Goal: Task Accomplishment & Management: Complete application form

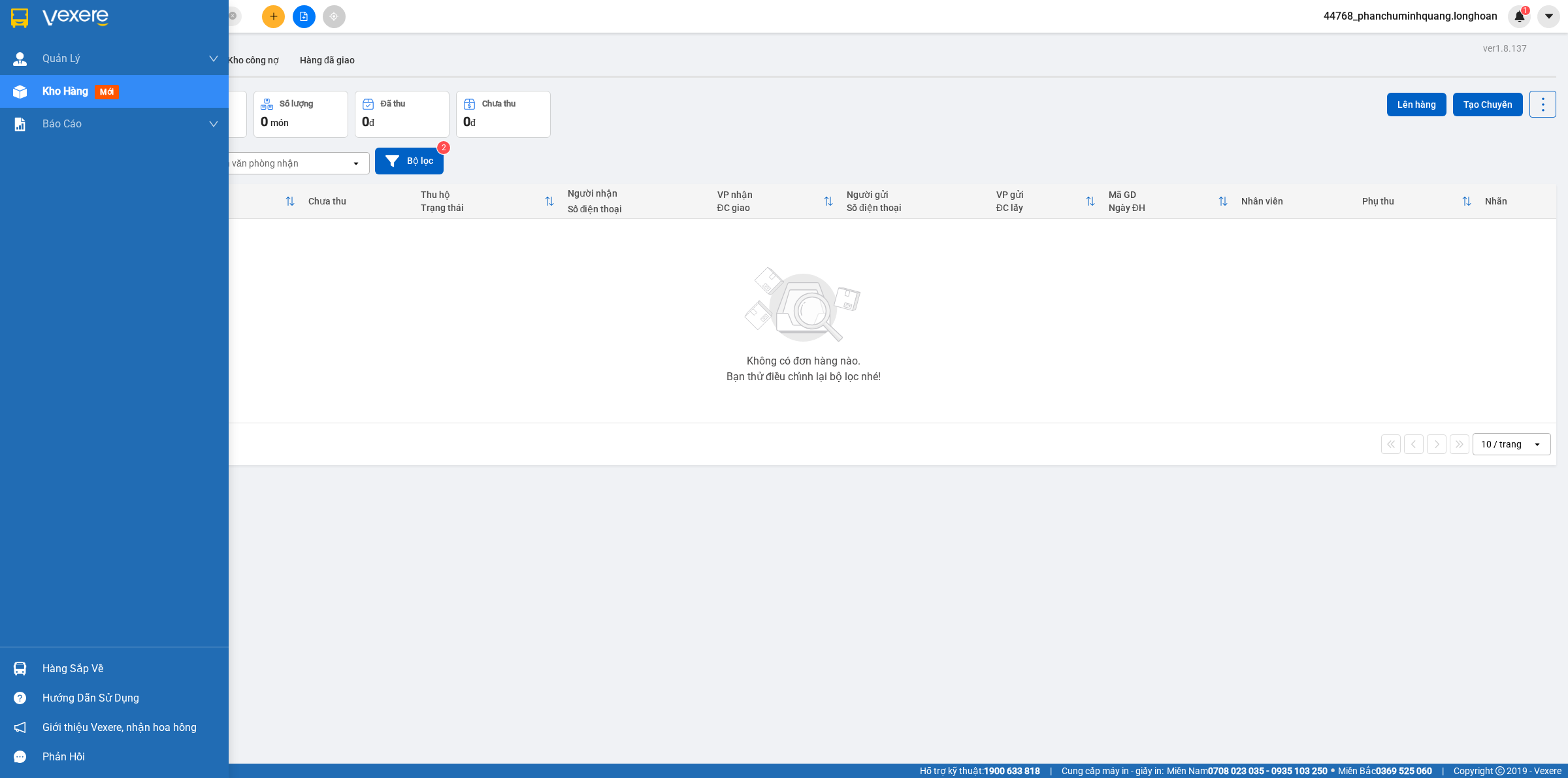
click at [7, 17] on div at bounding box center [114, 21] width 229 height 43
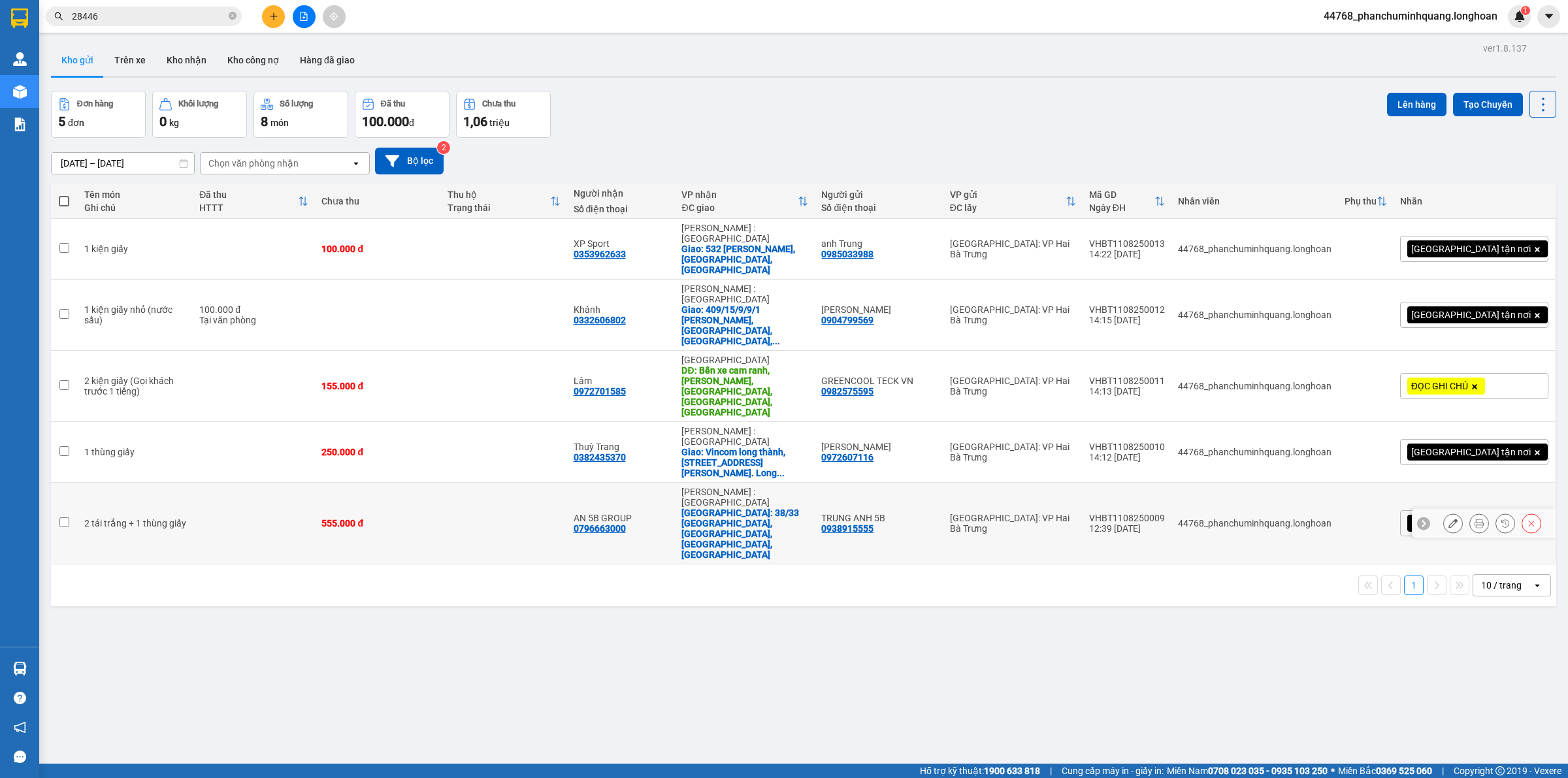
click at [1444, 512] on button at bounding box center [1453, 523] width 18 height 23
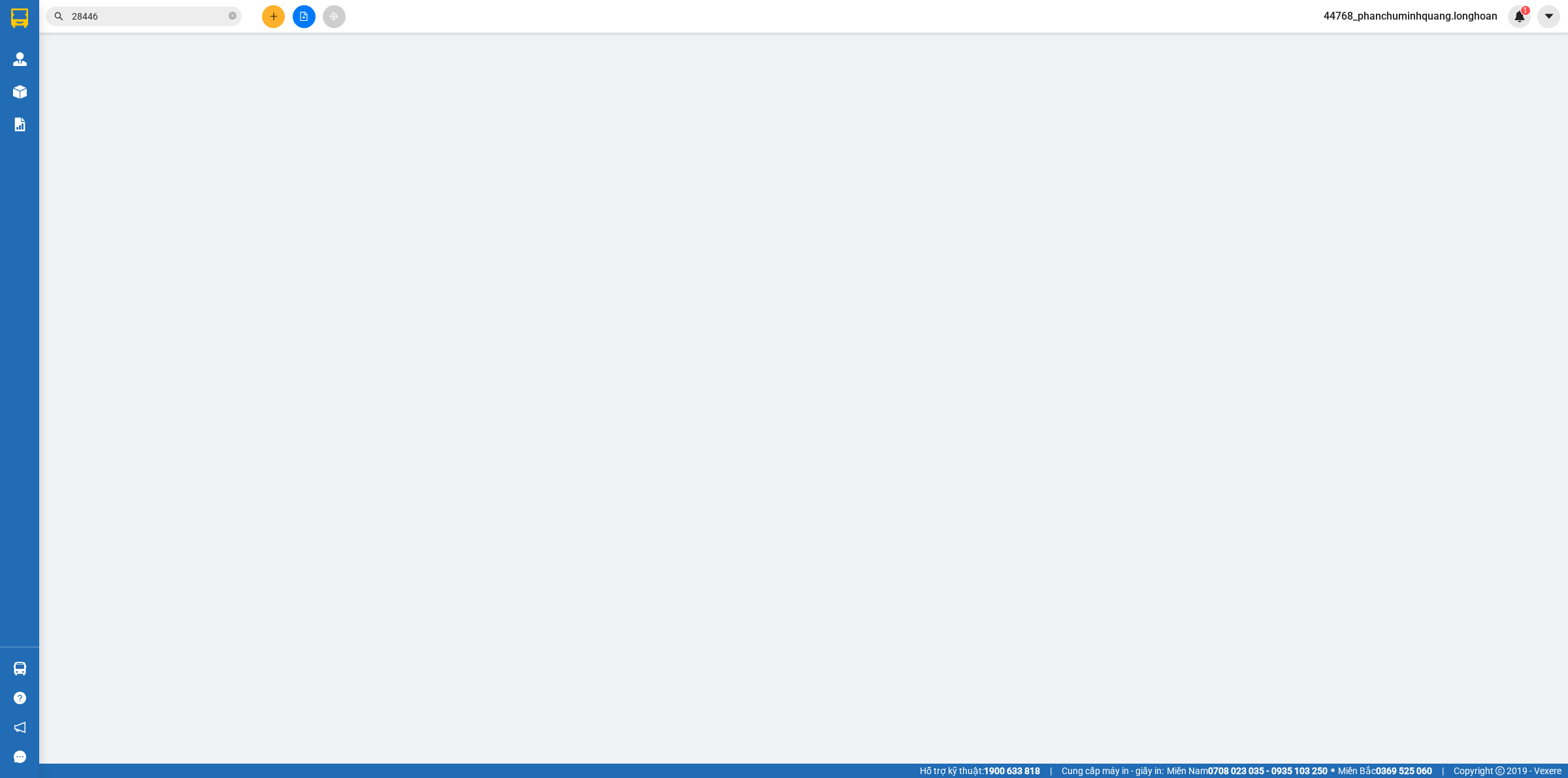
type input "0938915555"
type input "TRUNG ANH 5B"
type input "0796663000"
type input "AN 5B GROUP"
checkbox input "true"
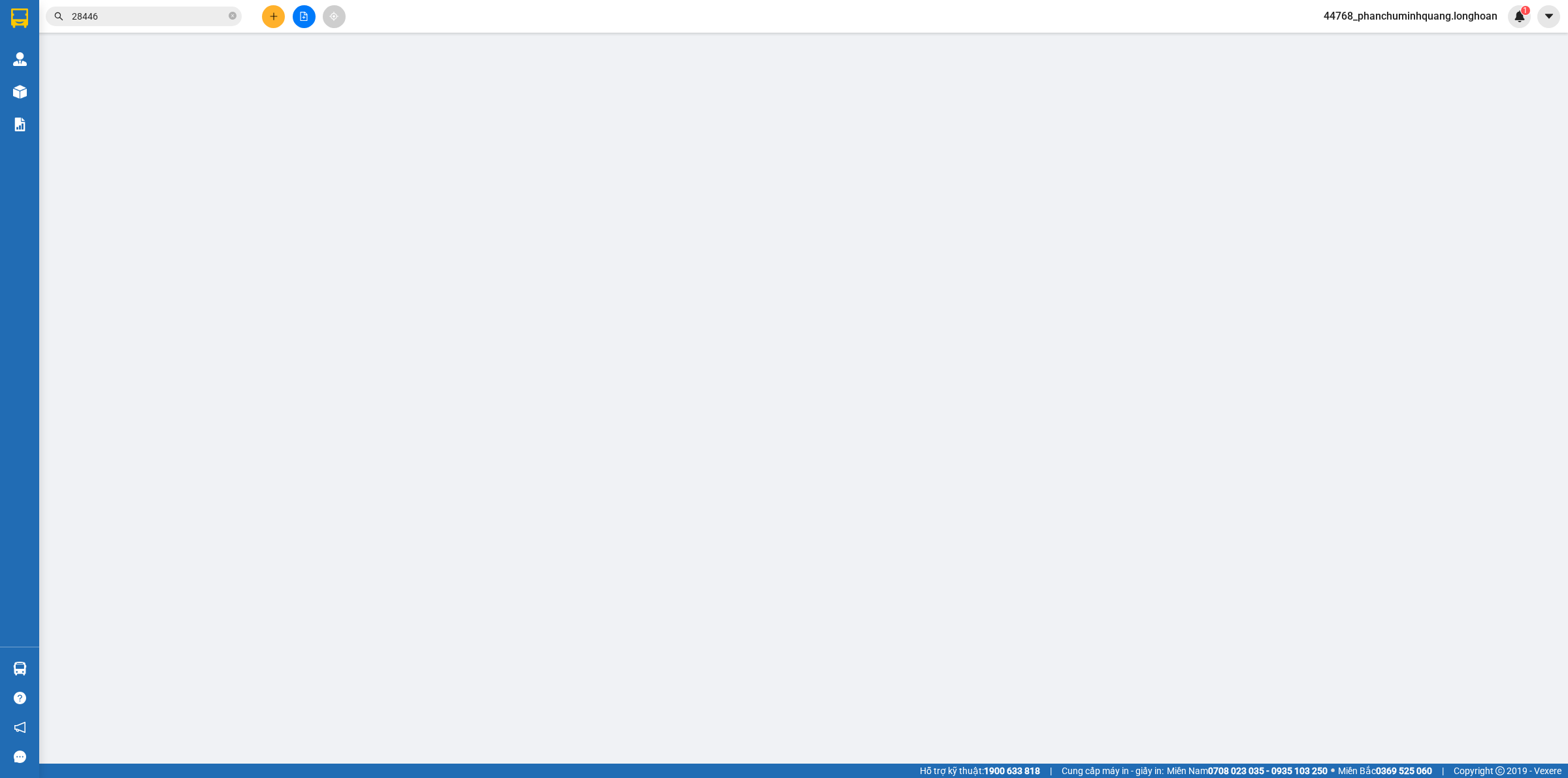
type input "38/33 [GEOGRAPHIC_DATA], [GEOGRAPHIC_DATA], [GEOGRAPHIC_DATA], [GEOGRAPHIC_DATA]"
type input "555.000"
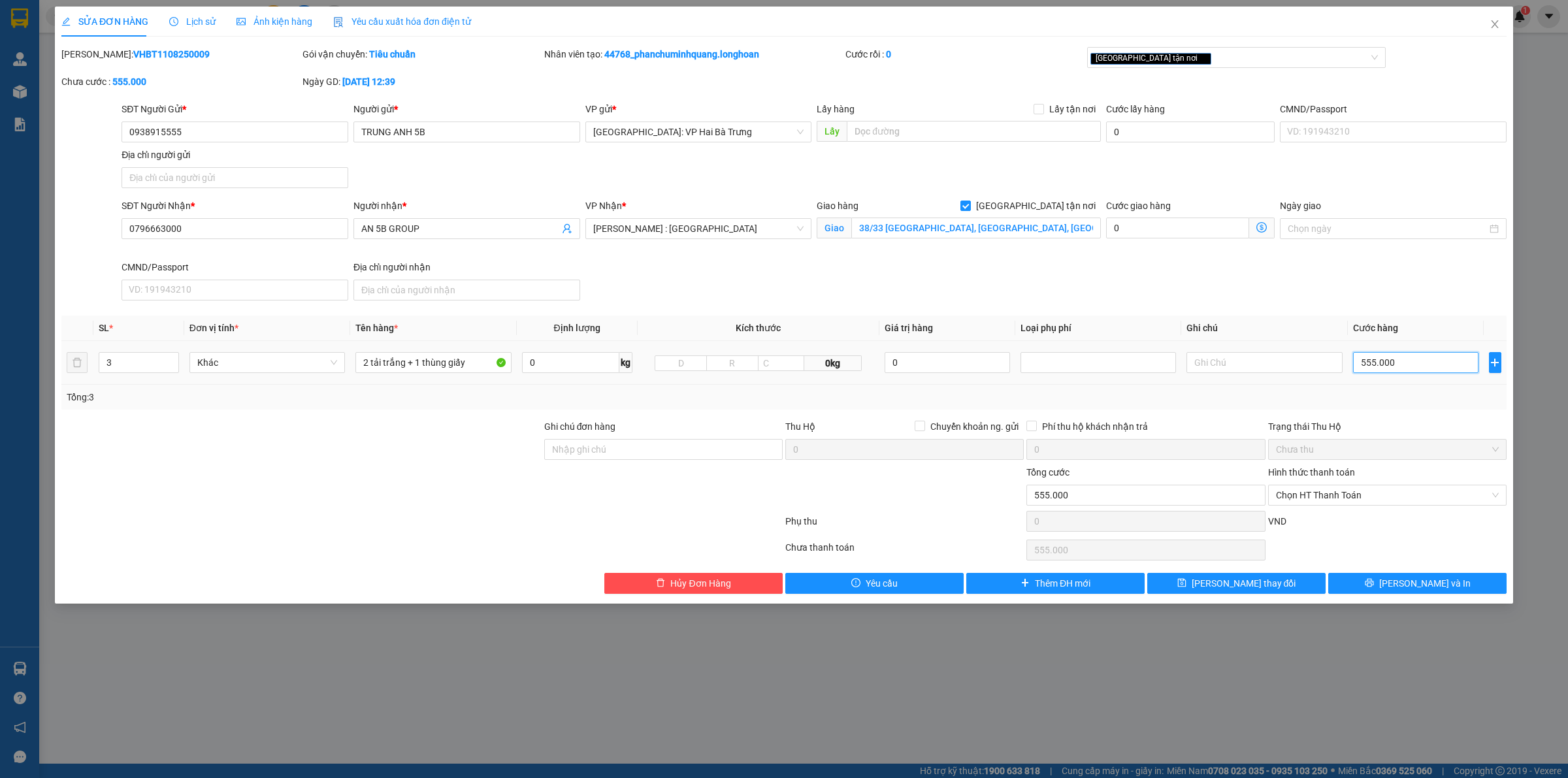
click at [1412, 367] on input "555.000" at bounding box center [1416, 362] width 126 height 21
type input "6"
type input "61"
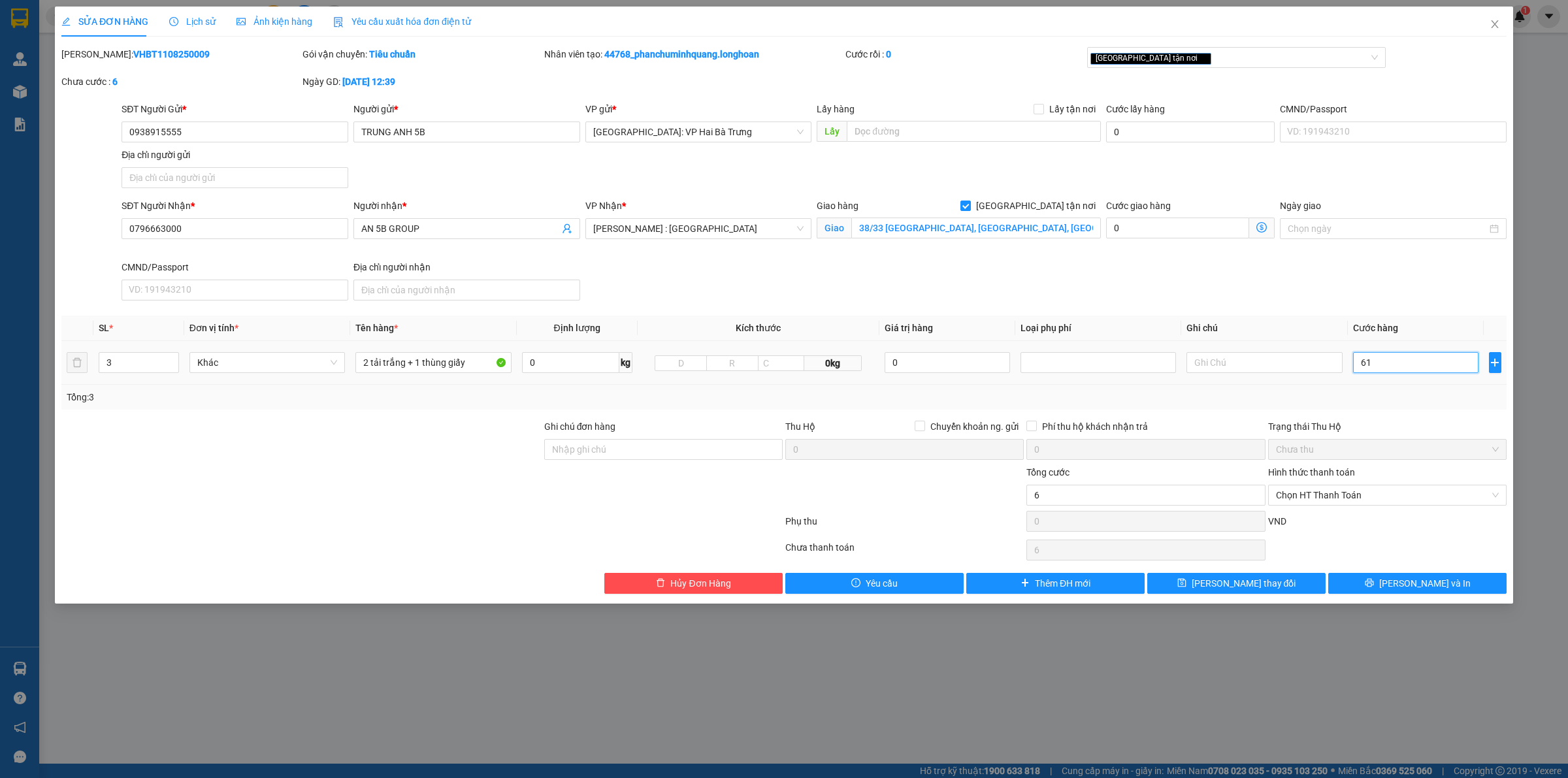
type input "61"
type input "610"
type input "6.100"
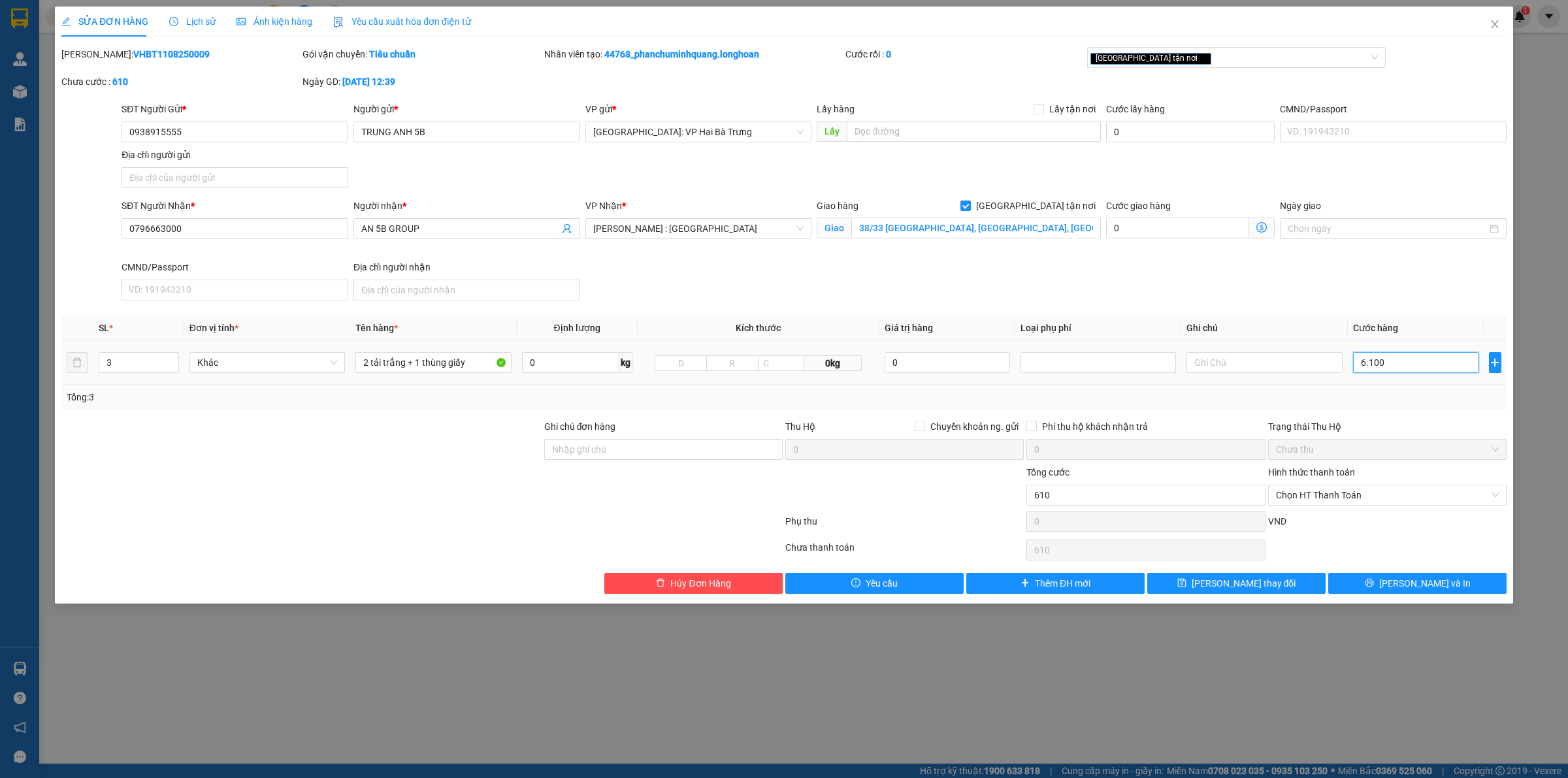
type input "6.100"
type input "61.000"
type input "610.000"
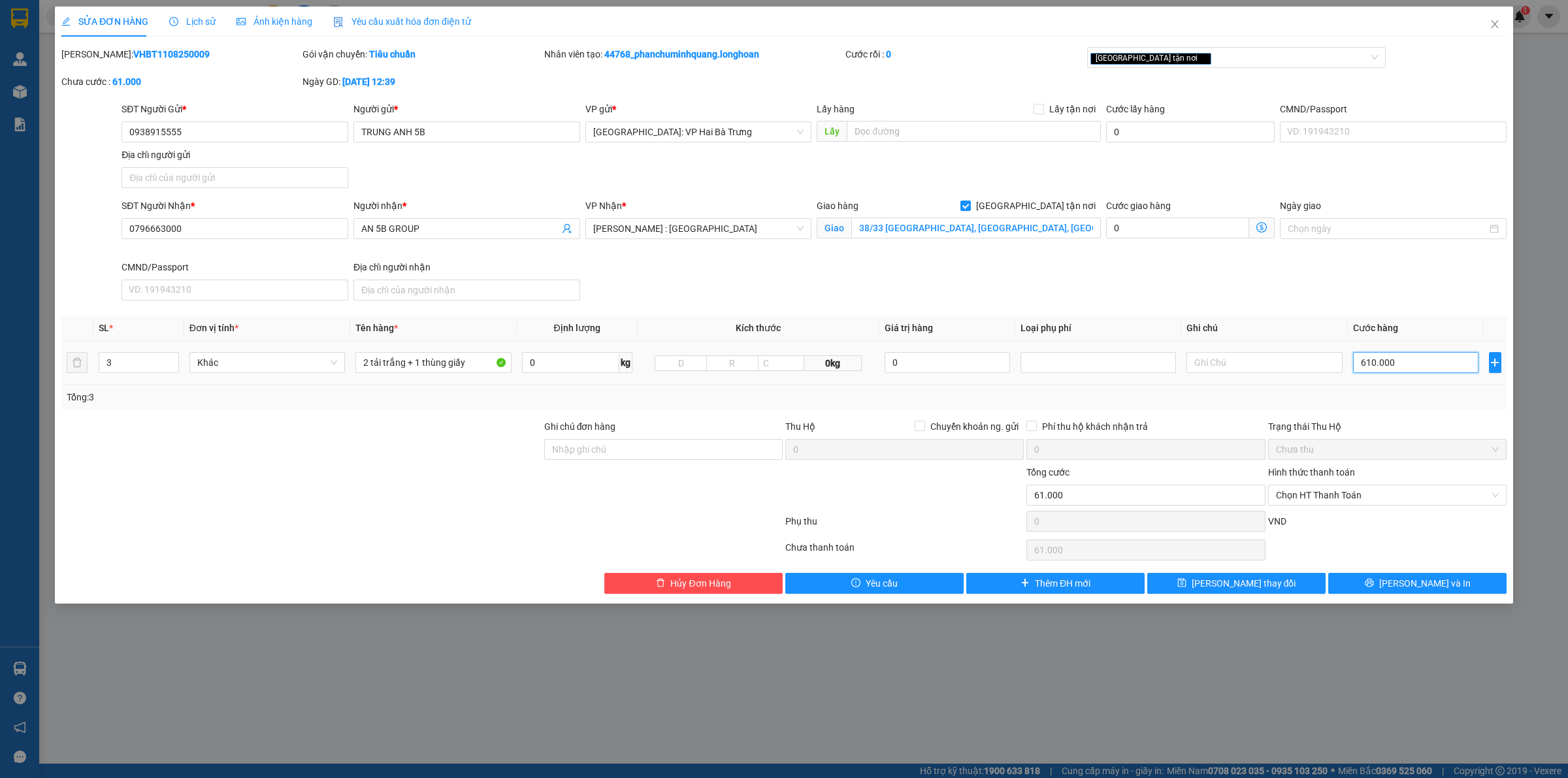
type input "610.000"
click at [1387, 585] on button "[PERSON_NAME] và In" at bounding box center [1417, 584] width 178 height 21
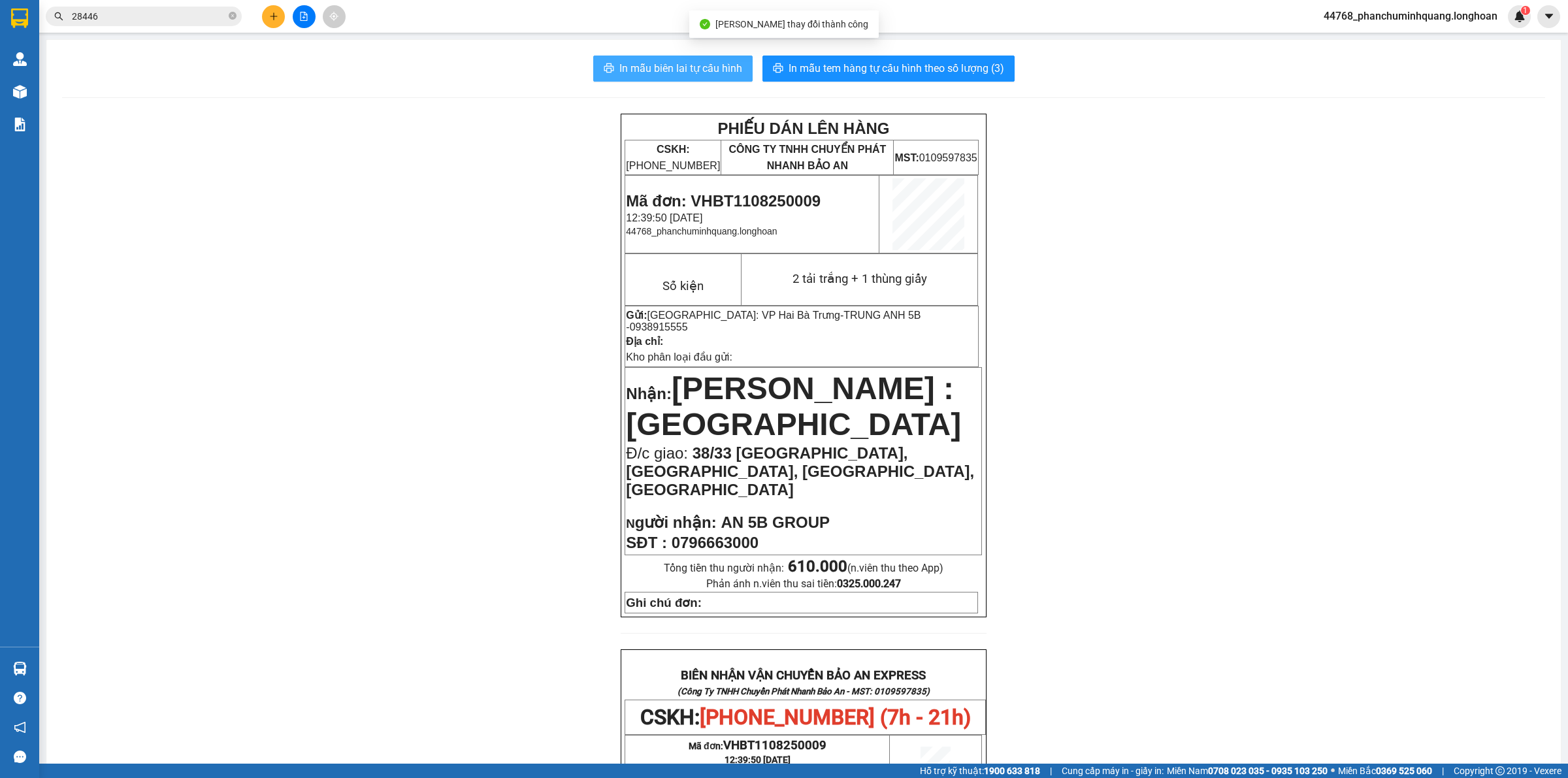
click at [709, 66] on span "In mẫu biên lai tự cấu hình" at bounding box center [681, 68] width 123 height 16
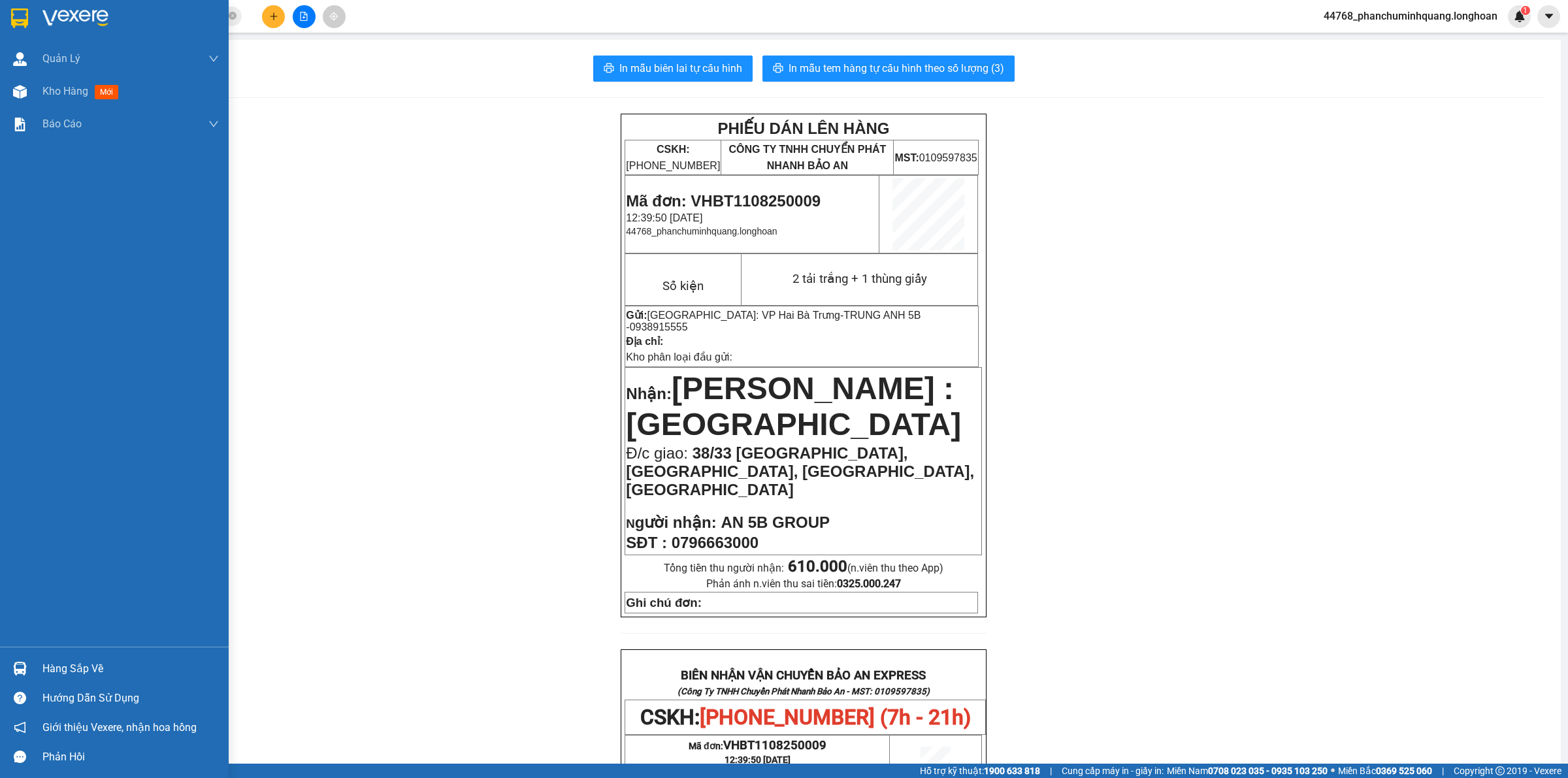
click at [18, 22] on img at bounding box center [20, 18] width 17 height 20
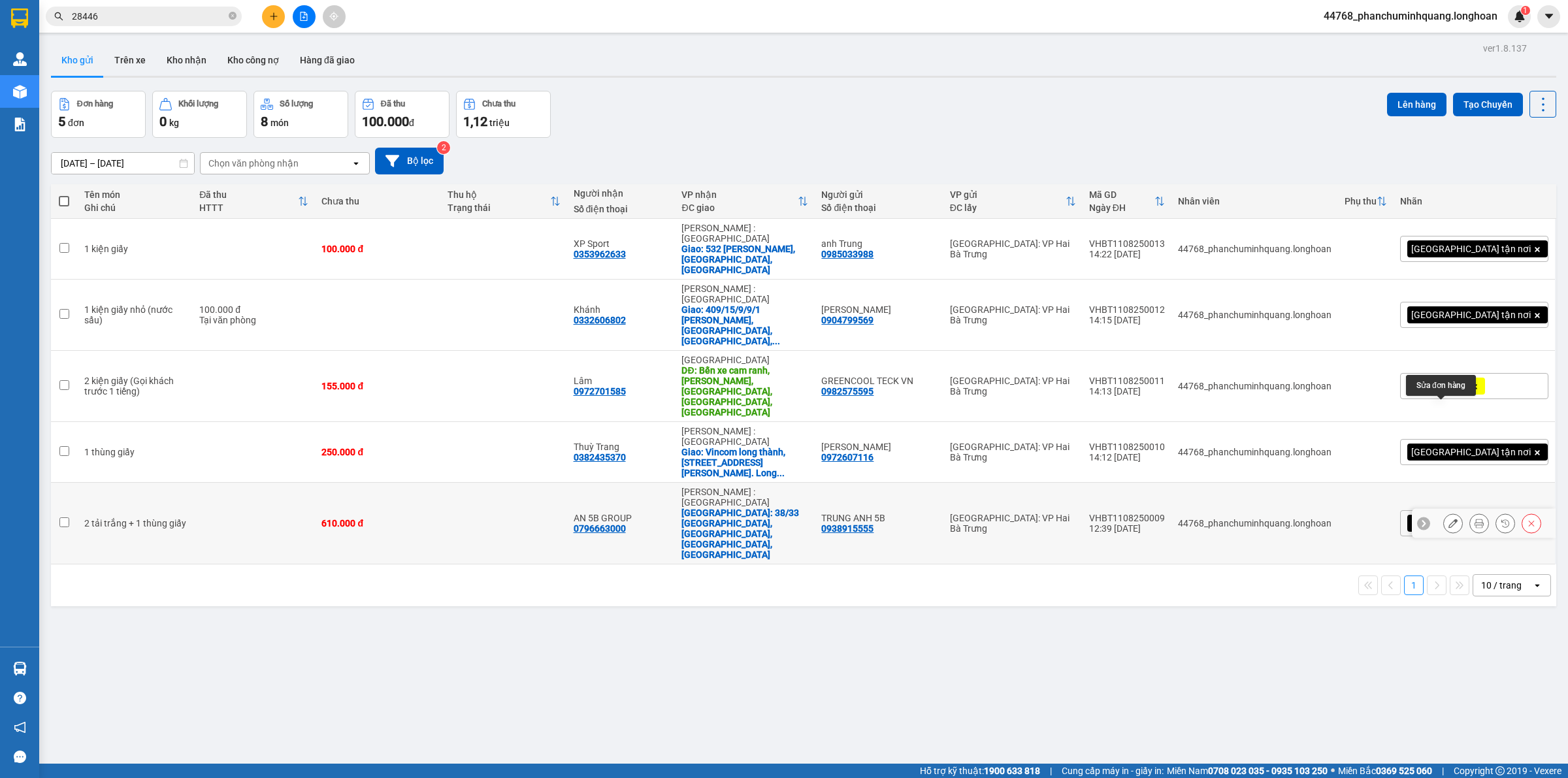
click at [1449, 519] on icon at bounding box center [1454, 523] width 10 height 10
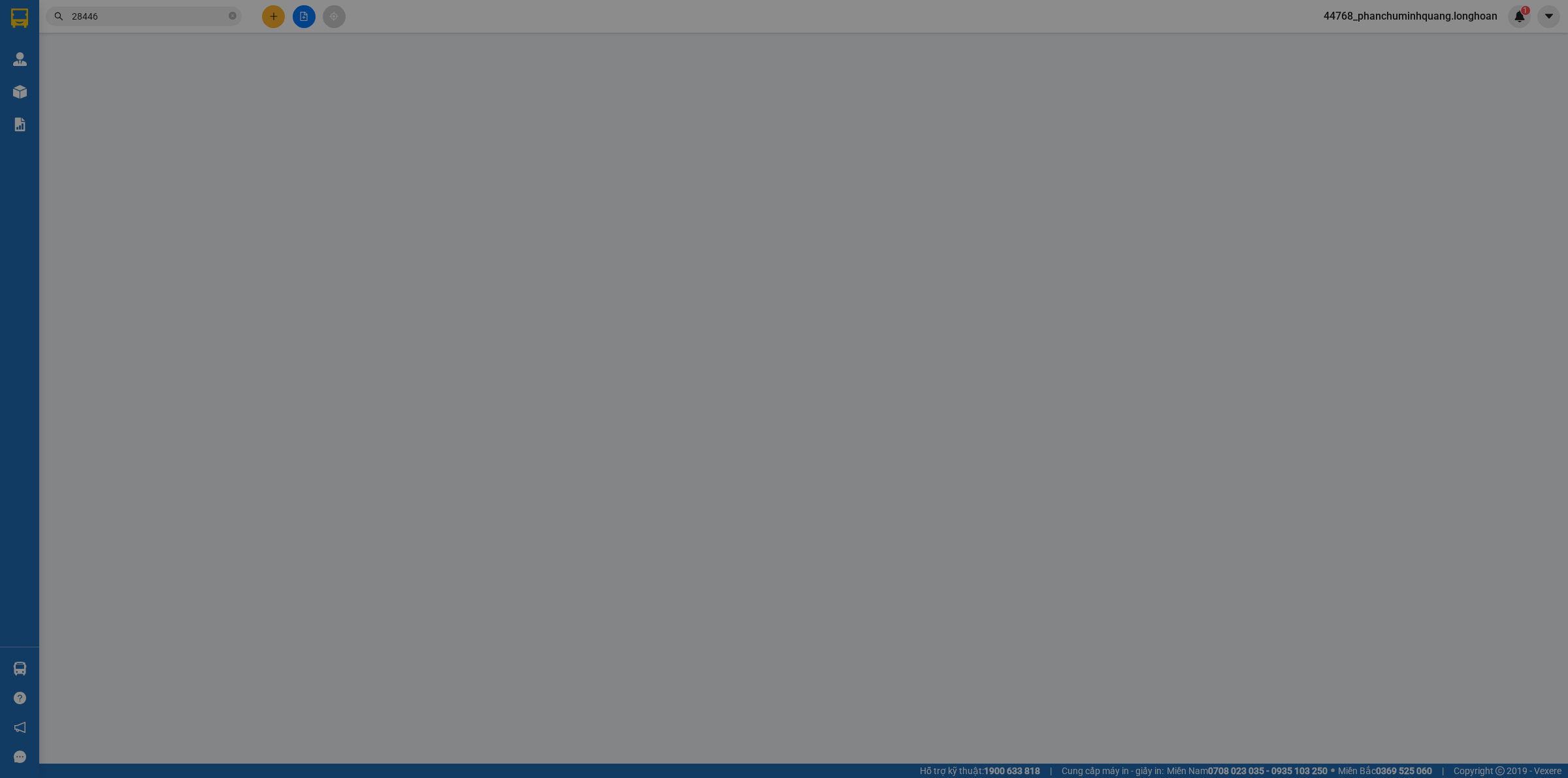
type input "0938915555"
type input "TRUNG ANH 5B"
type input "0796663000"
type input "AN 5B GROUP"
checkbox input "true"
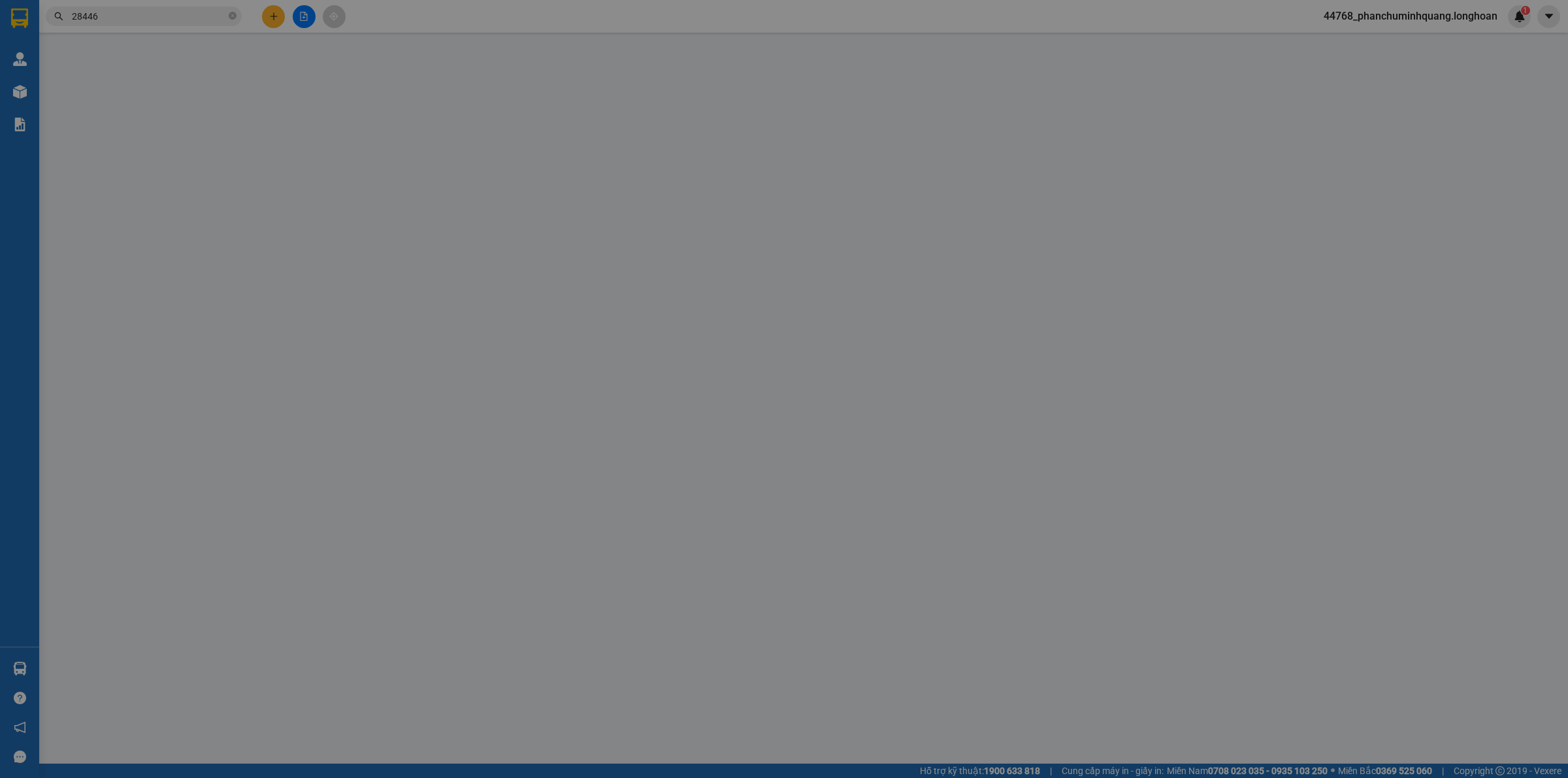
type input "38/33 [GEOGRAPHIC_DATA], [GEOGRAPHIC_DATA], [GEOGRAPHIC_DATA], [GEOGRAPHIC_DATA]"
type input "610.000"
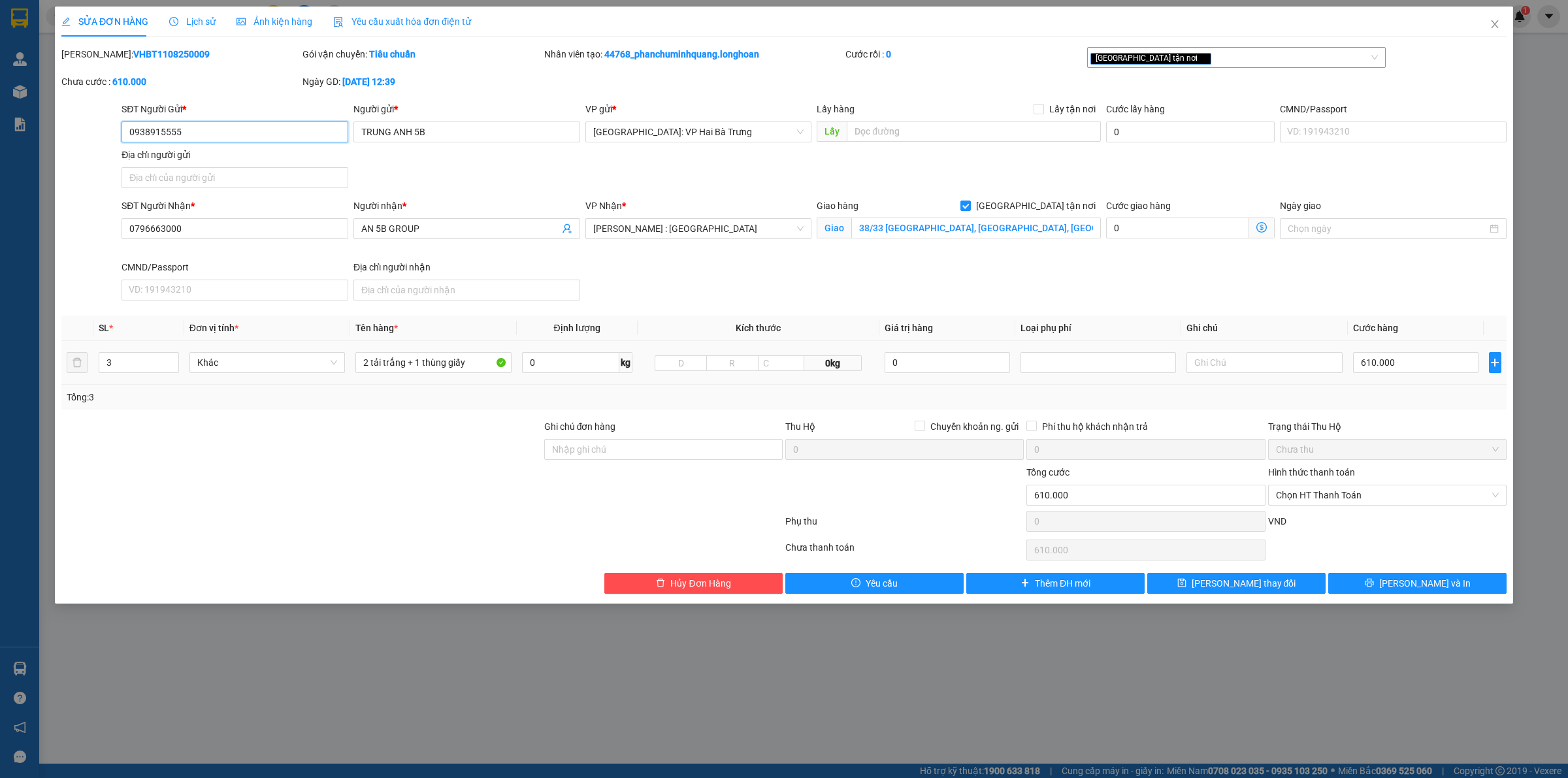
click at [1112, 57] on span "[GEOGRAPHIC_DATA] tận nơi" at bounding box center [1151, 59] width 121 height 11
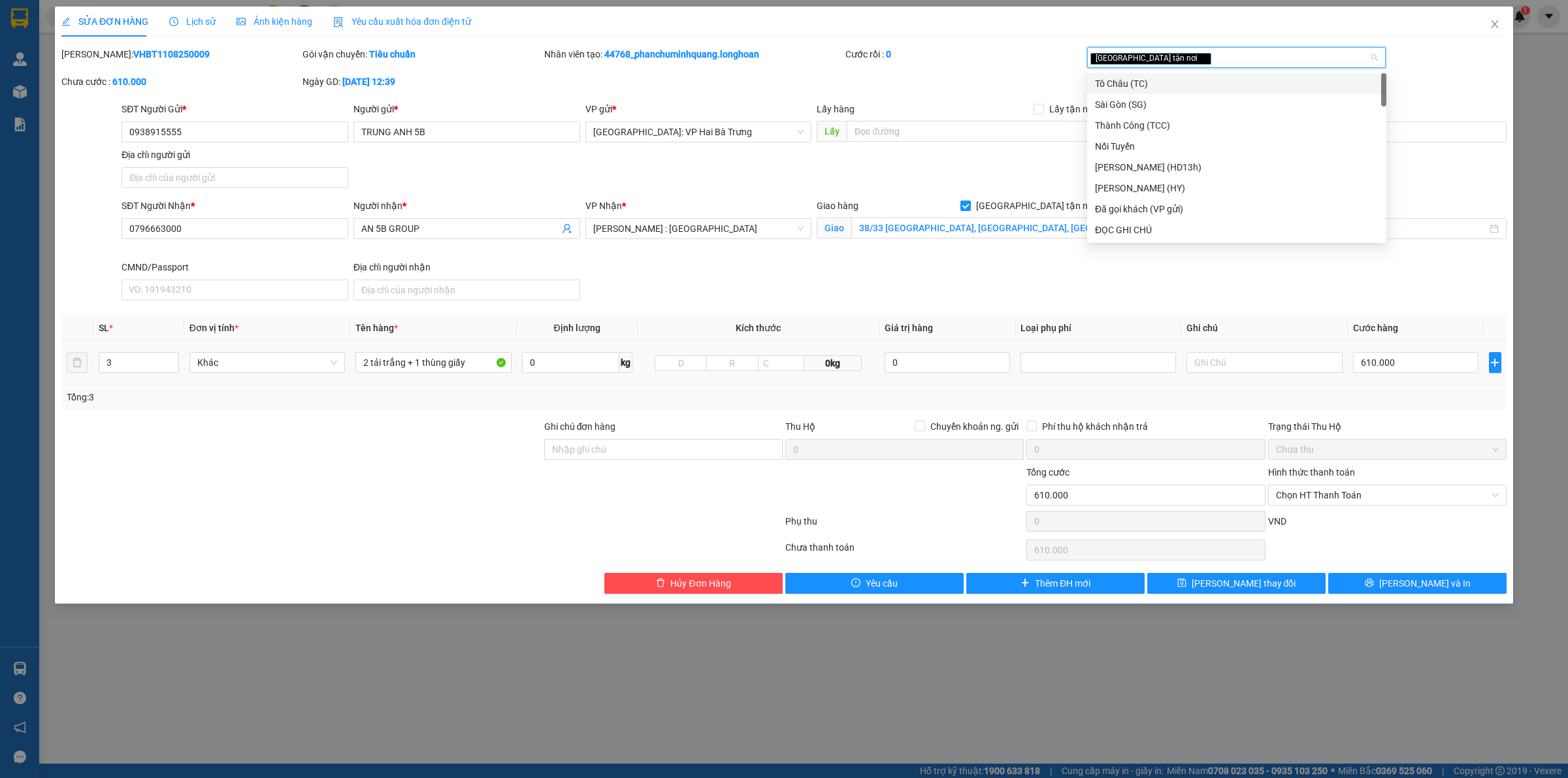
click at [1191, 57] on div "[GEOGRAPHIC_DATA] tận nơi" at bounding box center [1230, 57] width 279 height 15
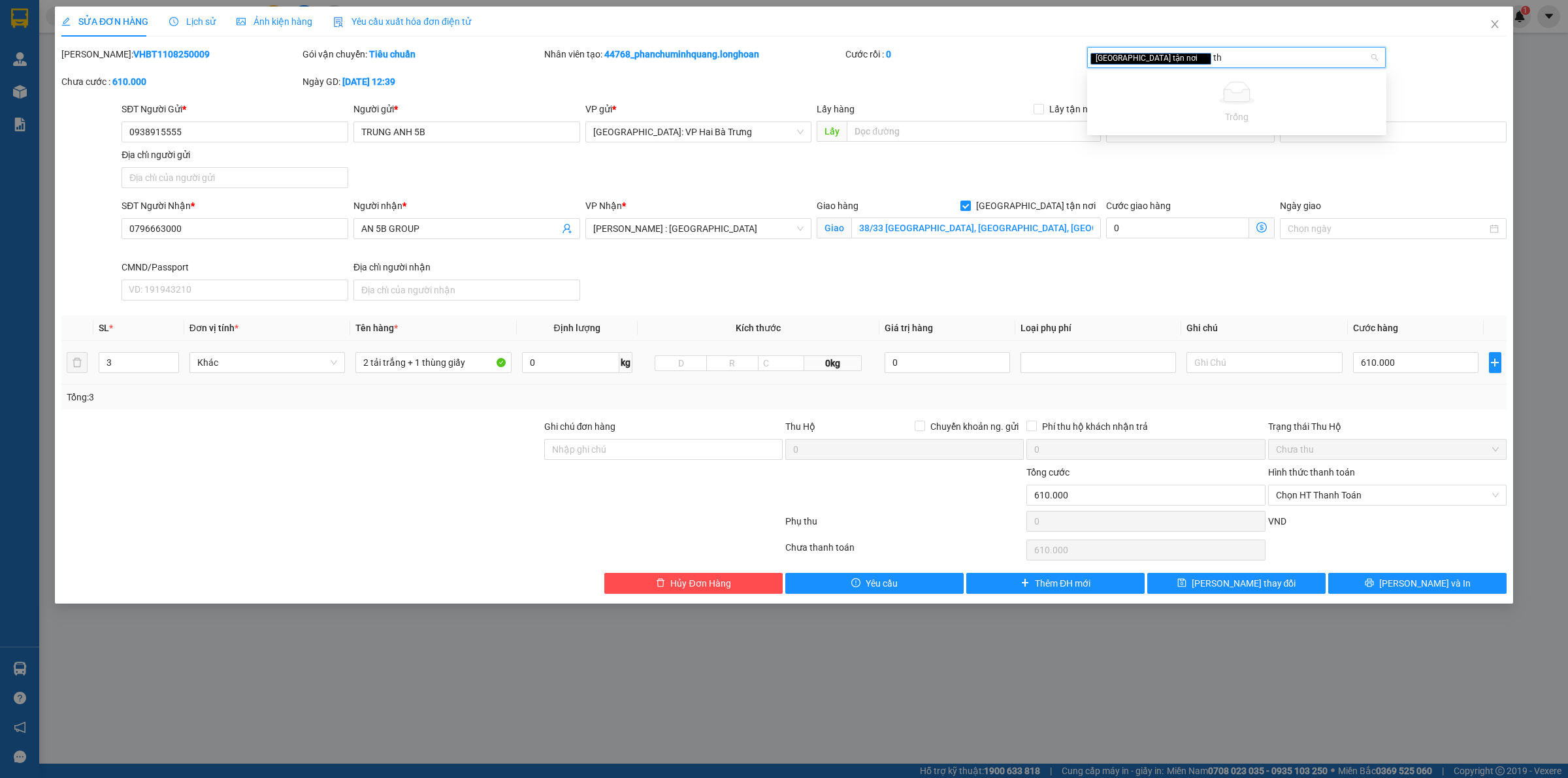
type input "t"
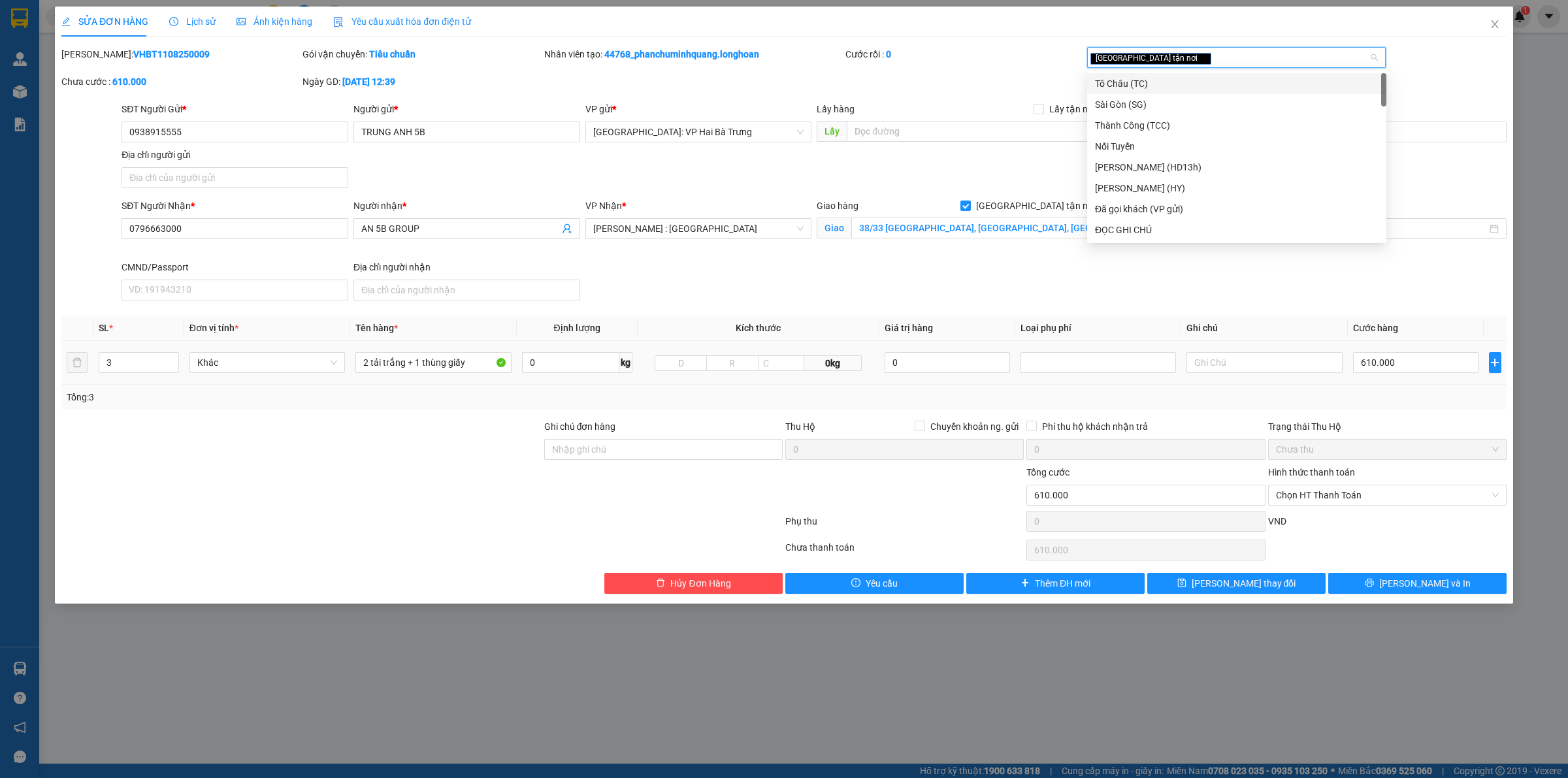
type input "D"
click at [1193, 131] on div "ĐỌC GHI CHÚ" at bounding box center [1236, 125] width 283 height 14
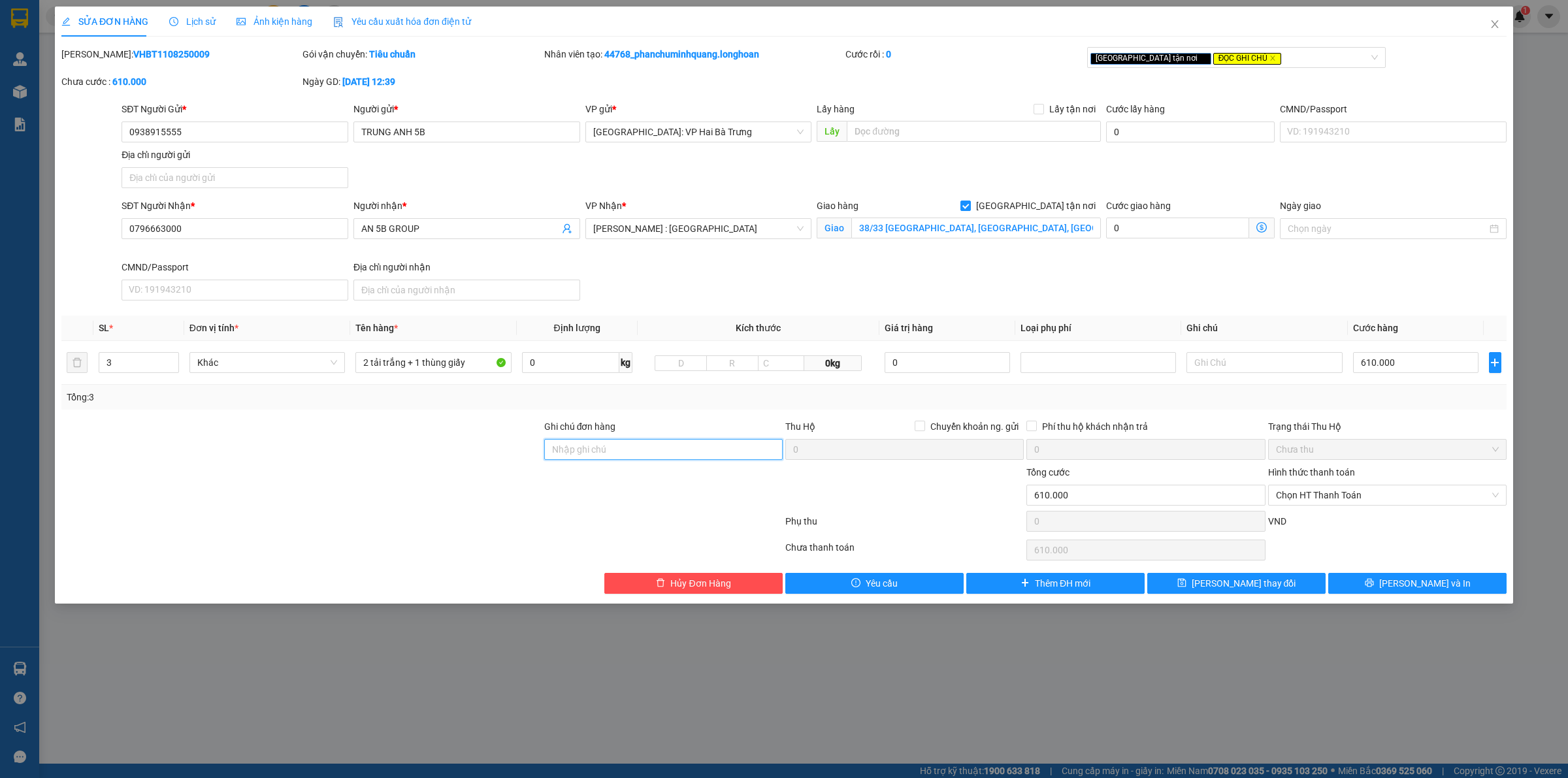
click at [605, 448] on input "Ghi chú đơn hàng" at bounding box center [663, 450] width 238 height 21
type input "Thu theo app"
click at [1259, 589] on span "[PERSON_NAME] thay đổi" at bounding box center [1244, 584] width 105 height 14
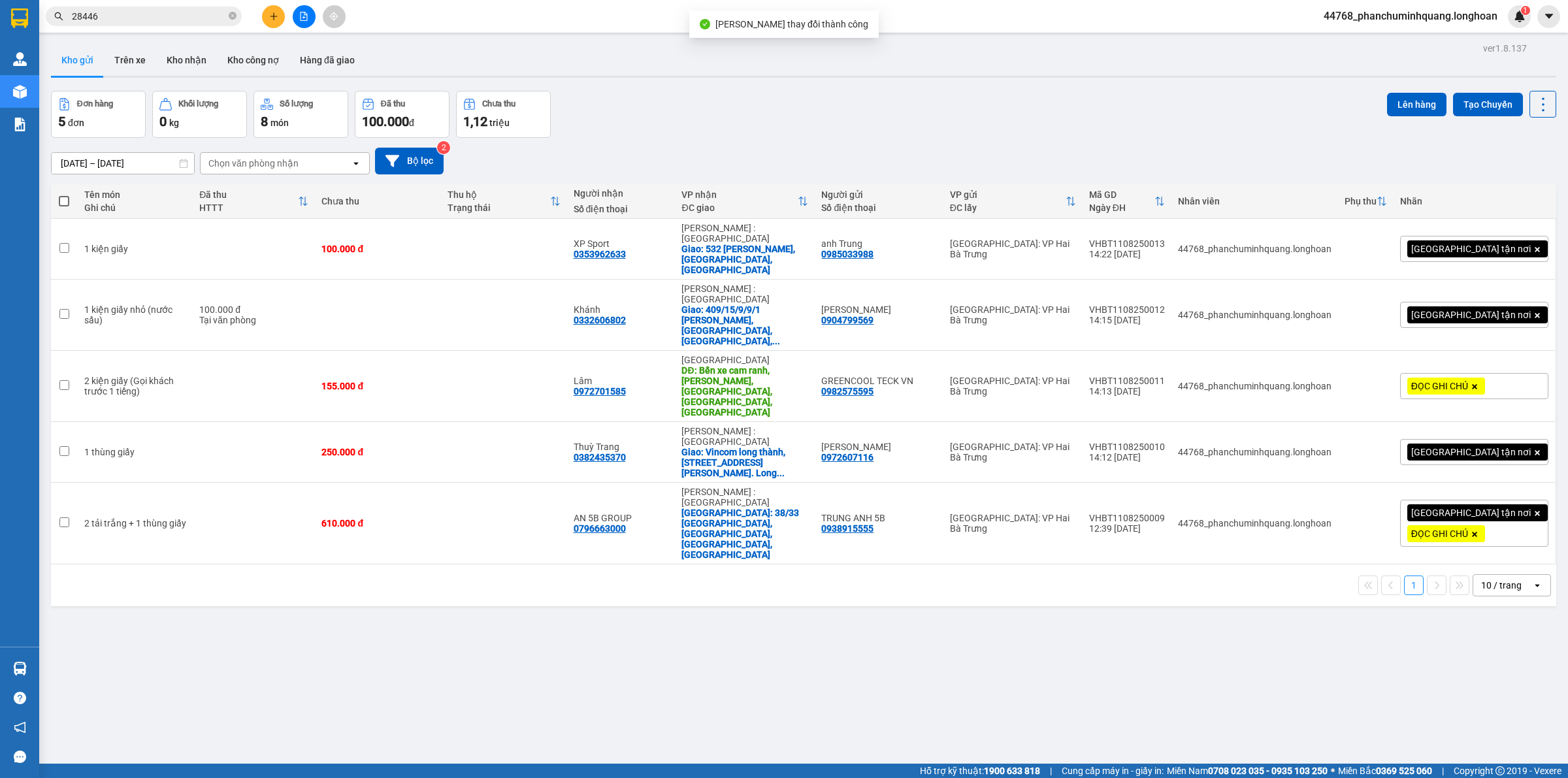
click at [1245, 590] on div "ver 1.8.137 Kho gửi Trên xe Kho nhận Kho công nợ Hàng đã giao Đơn hàng 5 đơn Kh…" at bounding box center [804, 428] width 1516 height 778
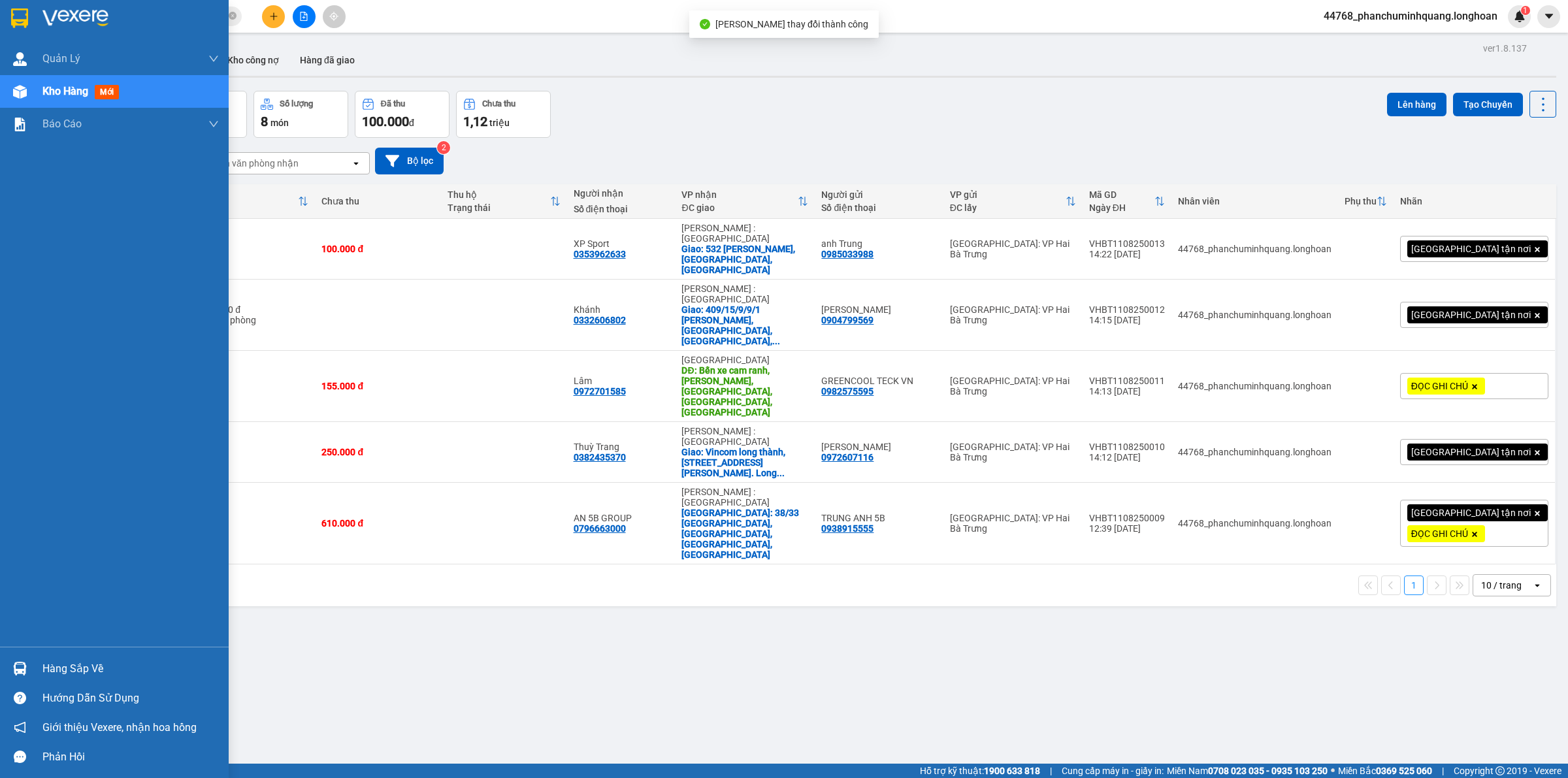
click at [11, 5] on div at bounding box center [114, 21] width 229 height 43
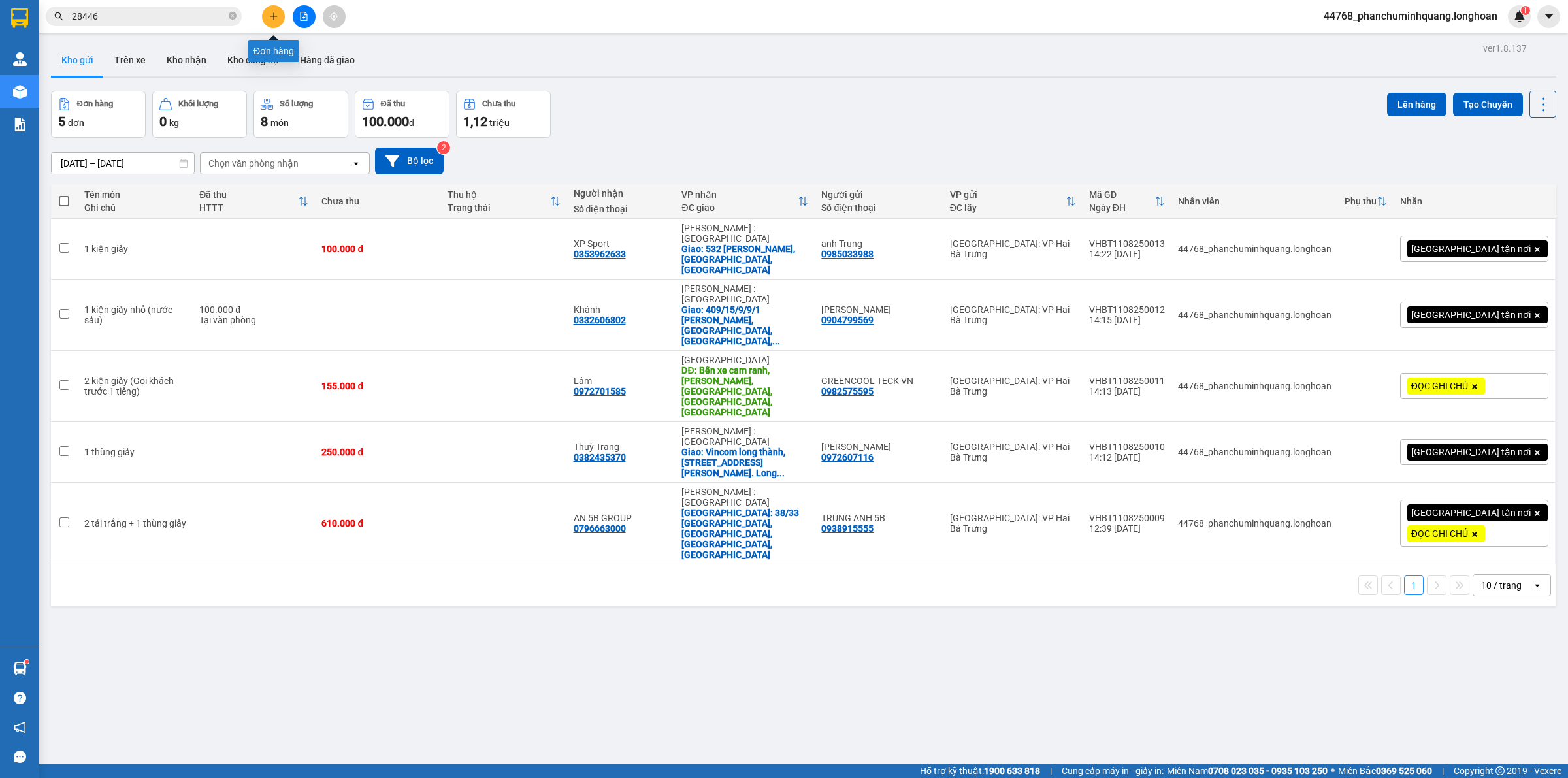
click at [275, 15] on icon "plus" at bounding box center [274, 16] width 10 height 10
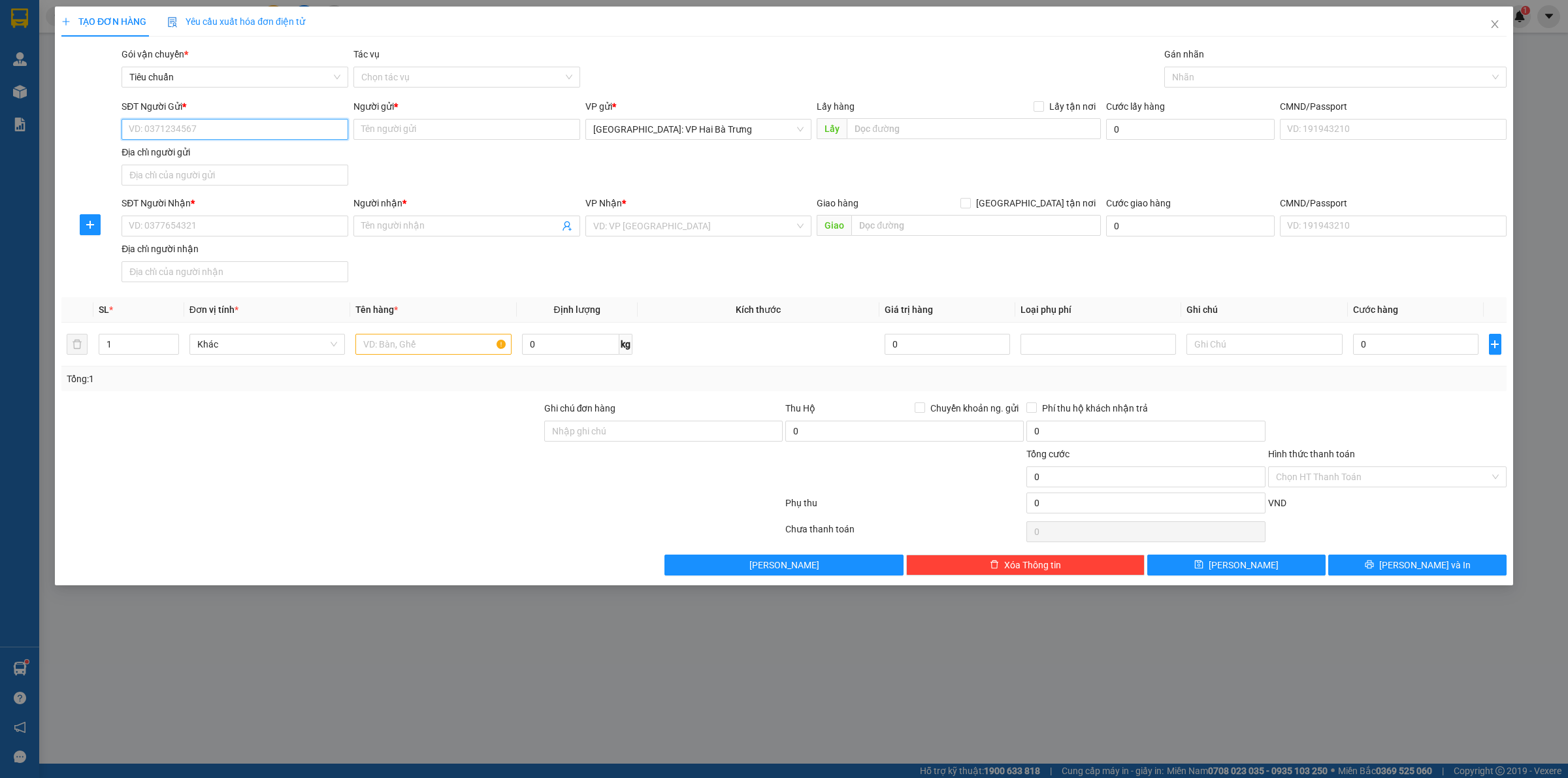
click at [246, 129] on input "SĐT Người Gửi *" at bounding box center [234, 130] width 227 height 21
type input "0964320690"
click at [321, 154] on div "0964320690 - cty hm" at bounding box center [234, 155] width 211 height 14
type input "cty hm"
type input "0964320690"
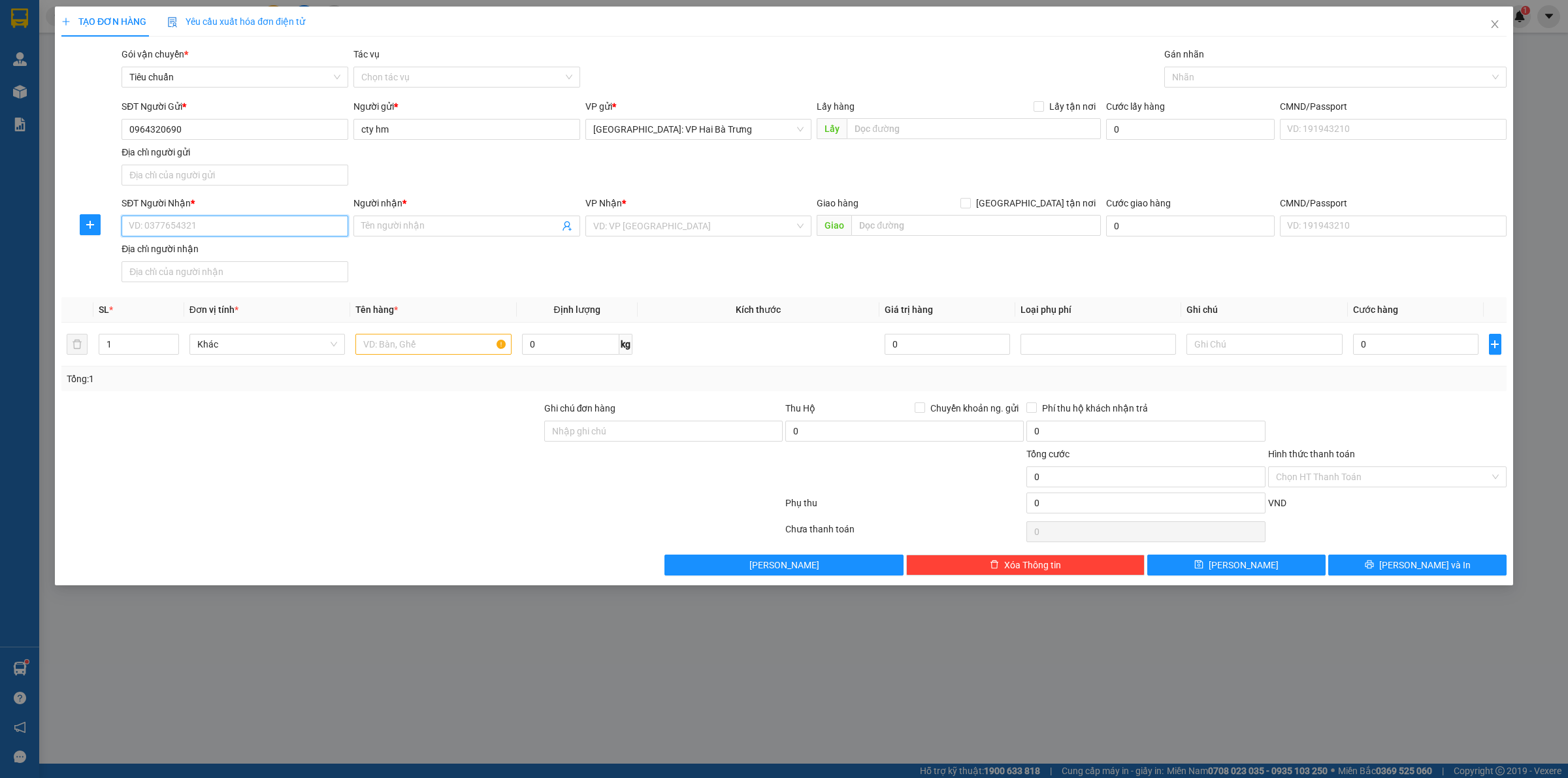
click at [318, 226] on input "SĐT Người Nhận *" at bounding box center [234, 226] width 227 height 21
click at [274, 255] on div "0907878000 - A TUYÊN" at bounding box center [234, 253] width 211 height 14
type input "0907878000"
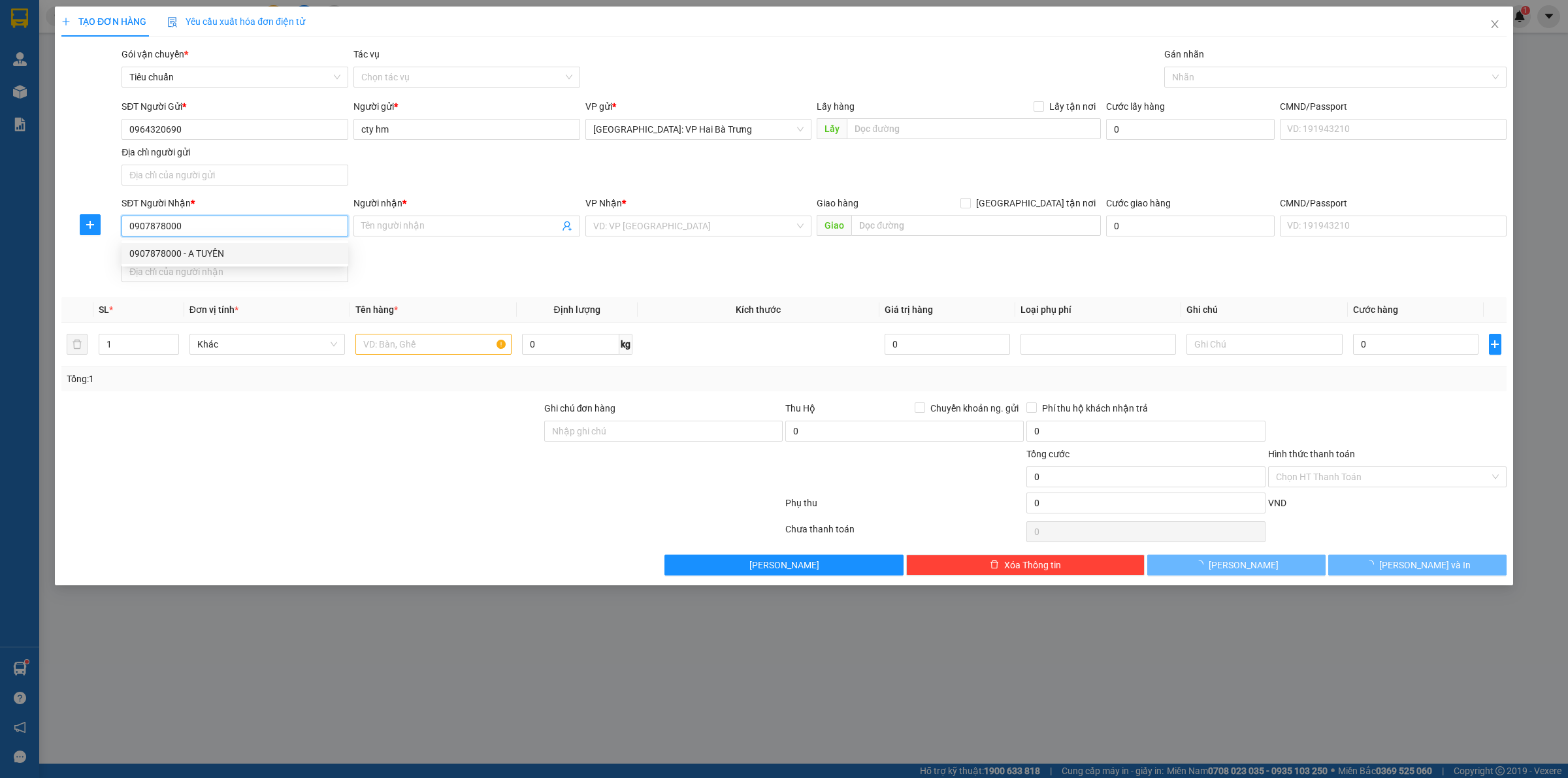
type input "A TUYÊN"
checkbox input "true"
type input "202/41 [PERSON_NAME],p14,Q10,HCM"
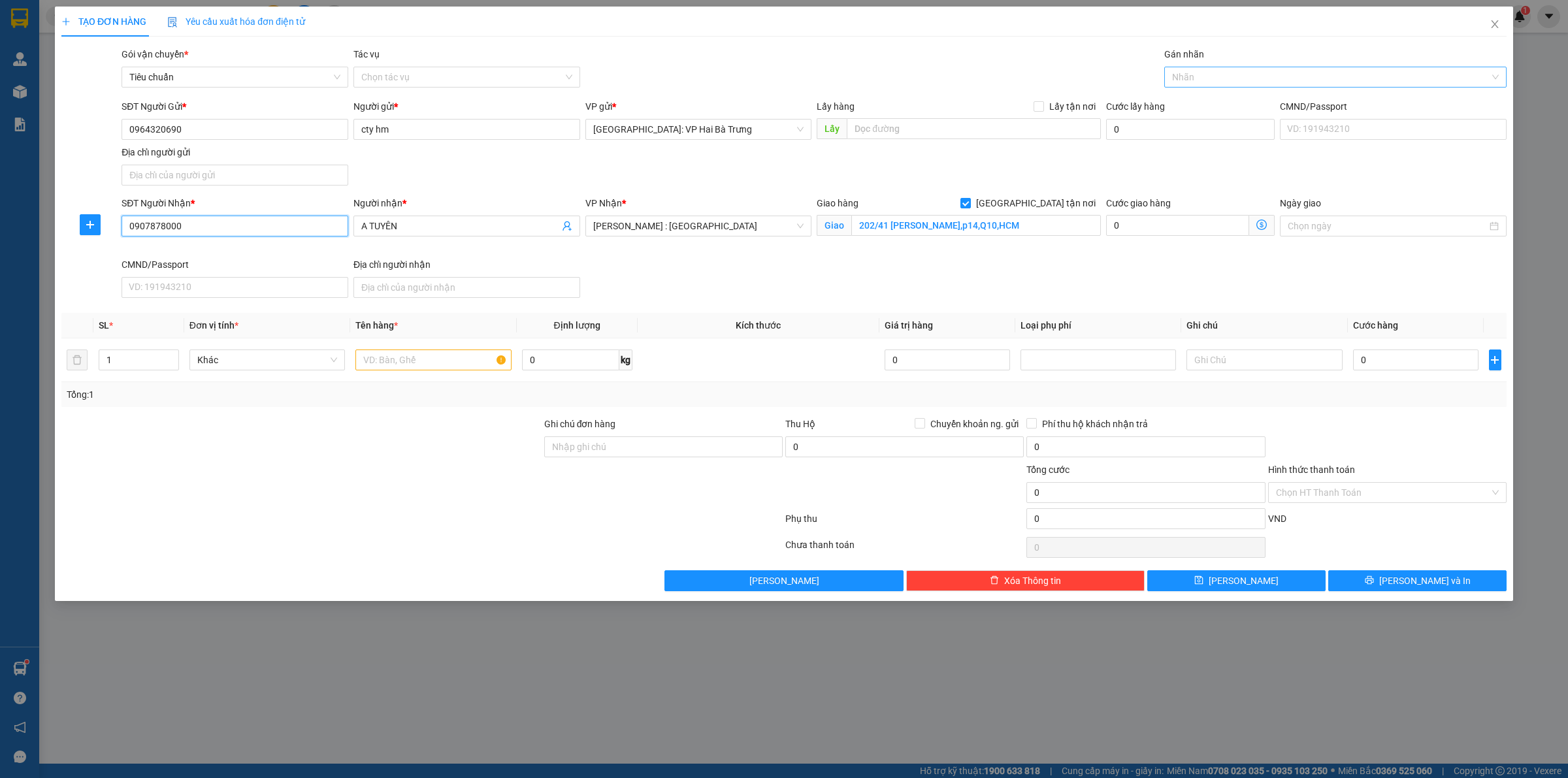
click at [1219, 82] on div at bounding box center [1329, 77] width 323 height 15
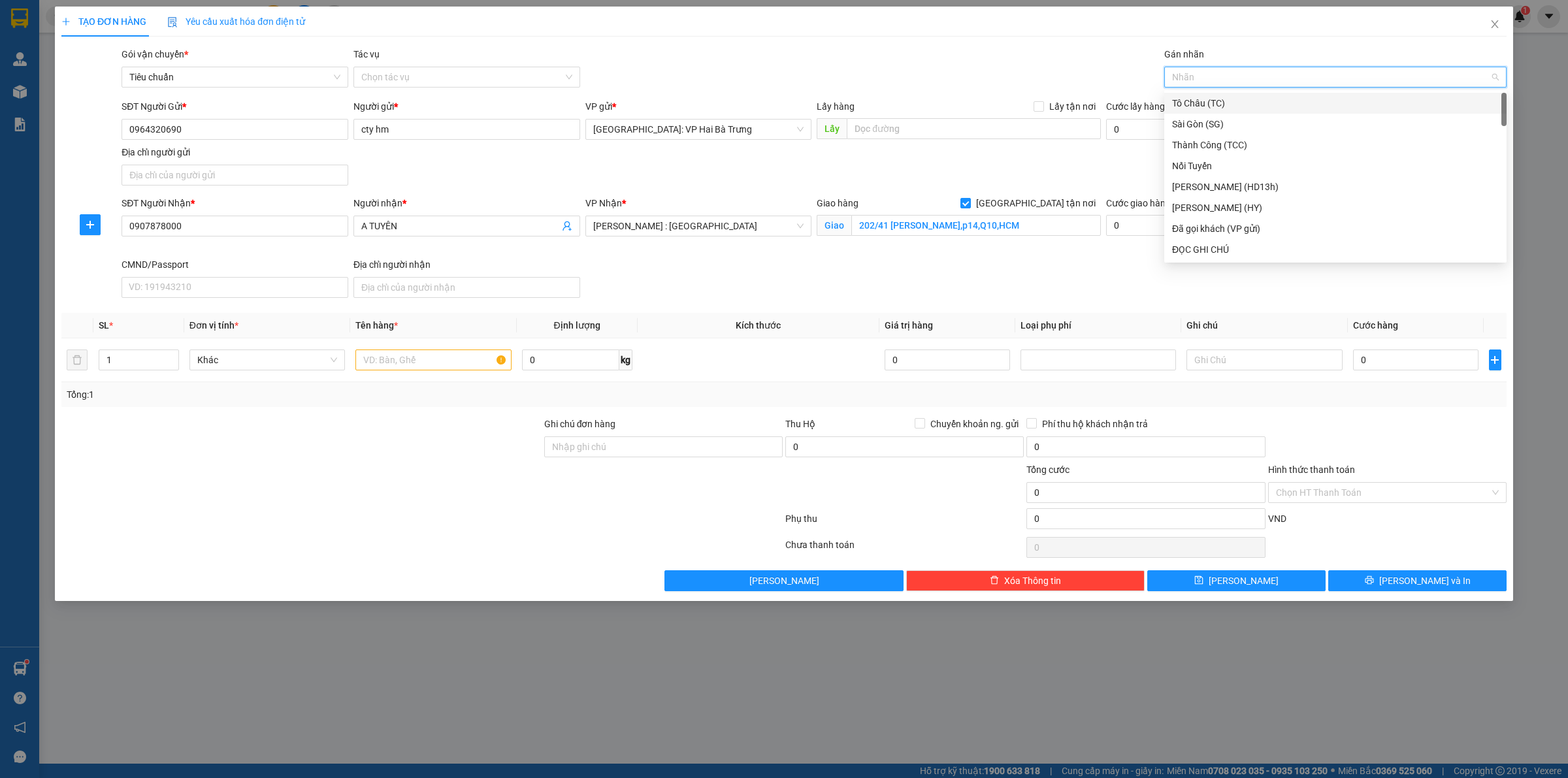
type input "G"
click at [1184, 258] on div "[GEOGRAPHIC_DATA] tận nơi" at bounding box center [1334, 250] width 342 height 21
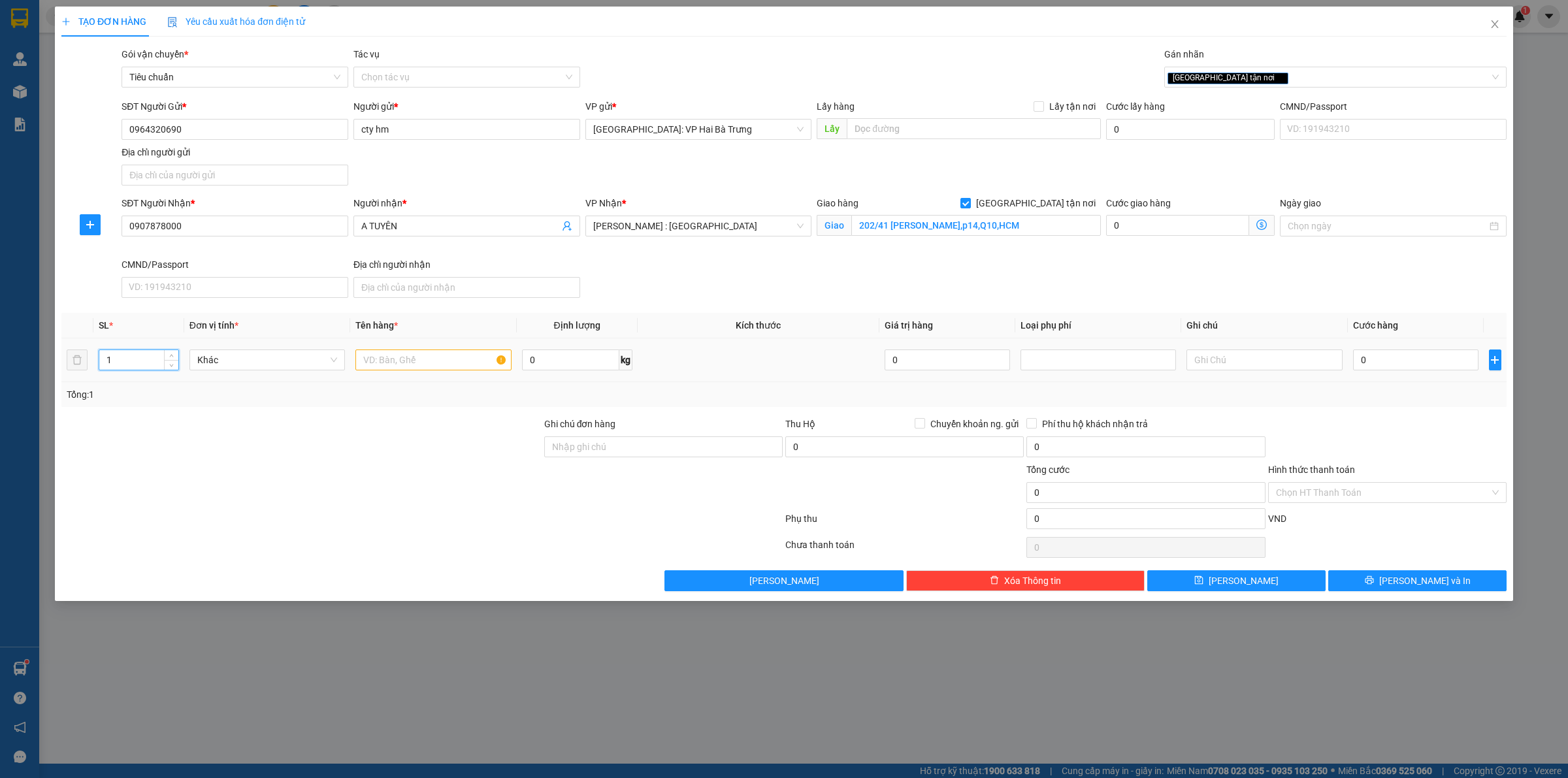
click at [159, 355] on input "1" at bounding box center [138, 359] width 79 height 20
type input "9"
click at [385, 360] on input "text" at bounding box center [433, 360] width 155 height 21
type input "9 kiện bọc pe"
click at [1395, 370] on input "0" at bounding box center [1416, 360] width 126 height 21
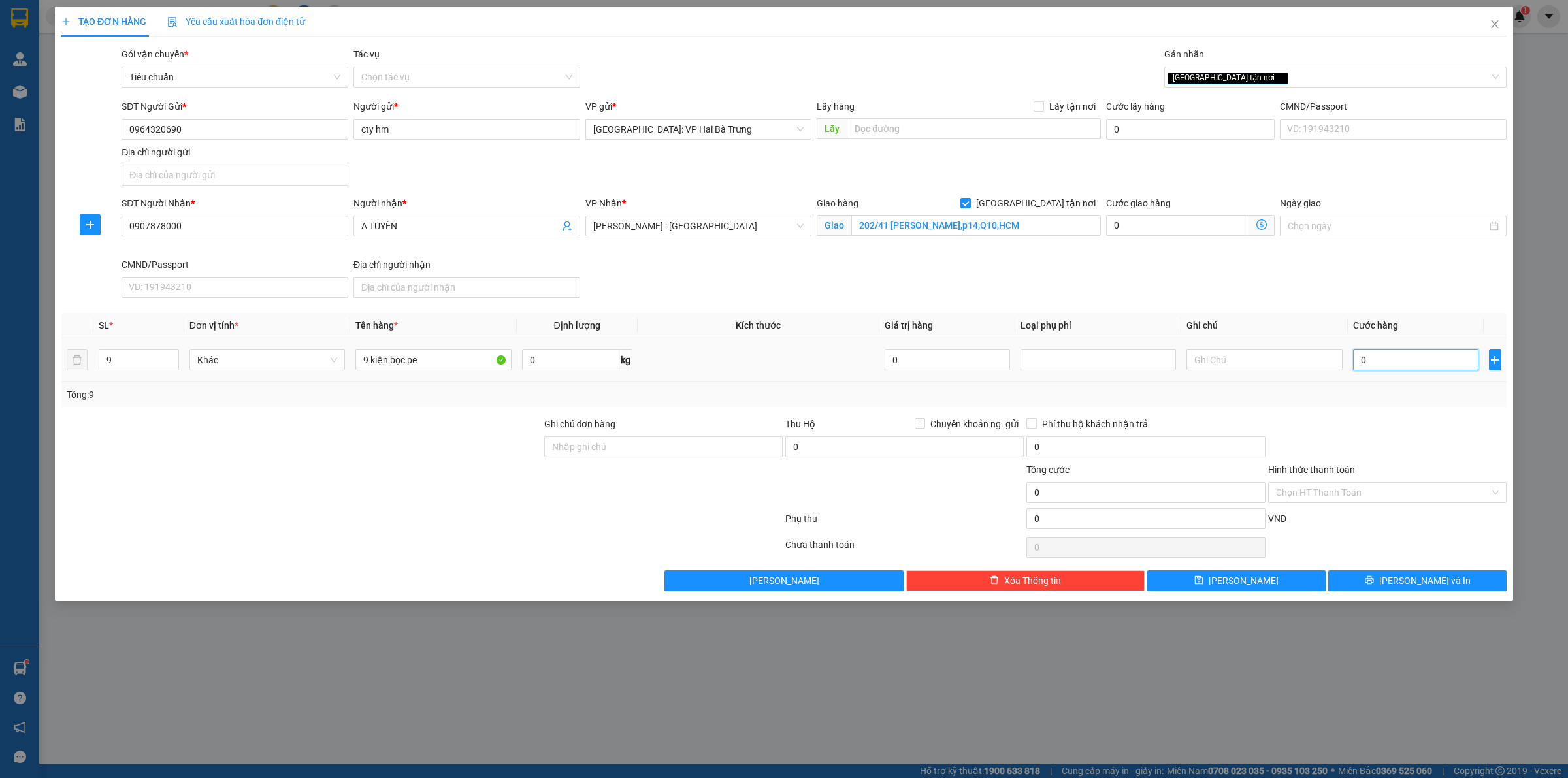
type input "1"
type input "11"
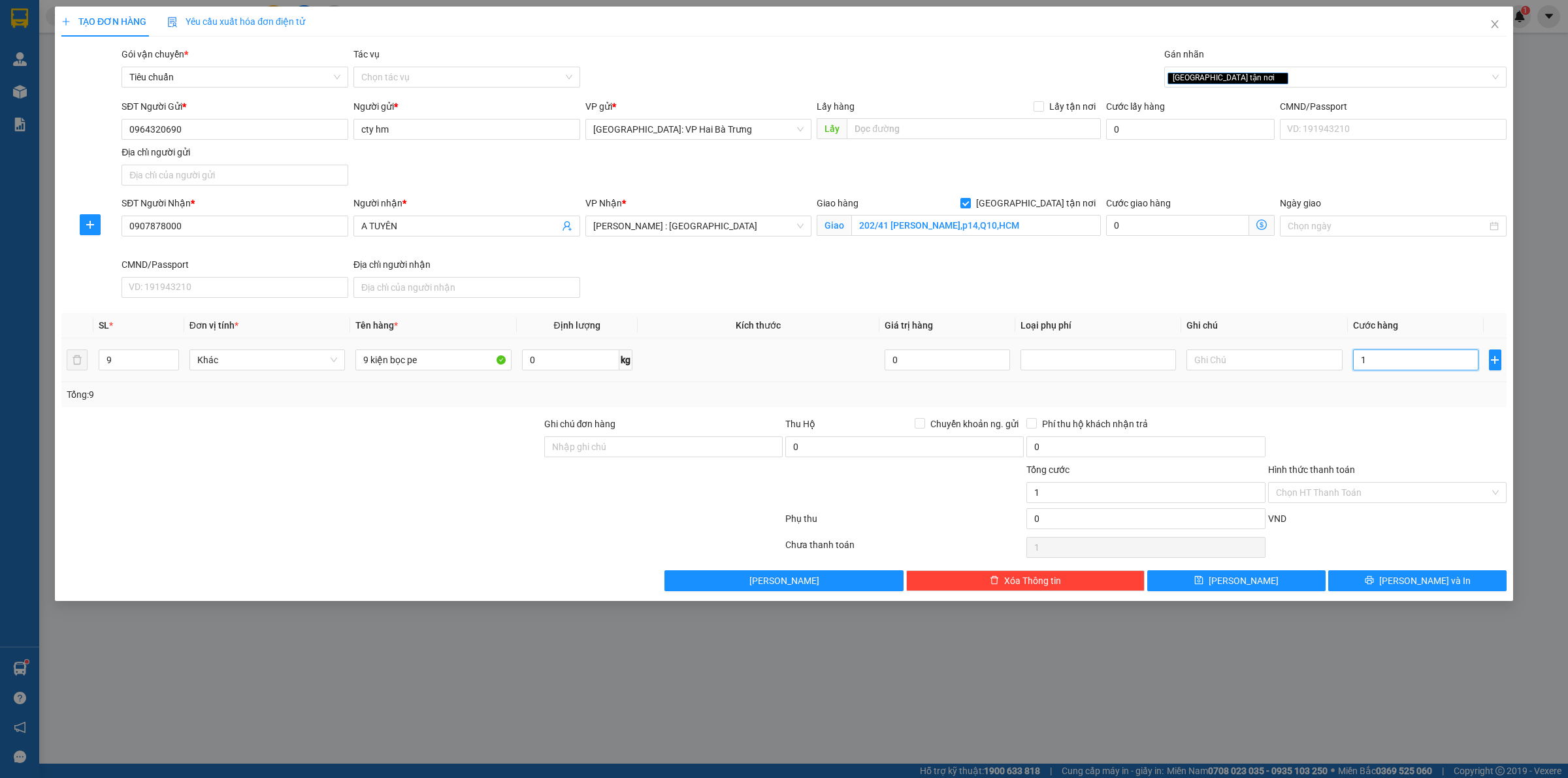
type input "11"
type input "116"
type input "1.165"
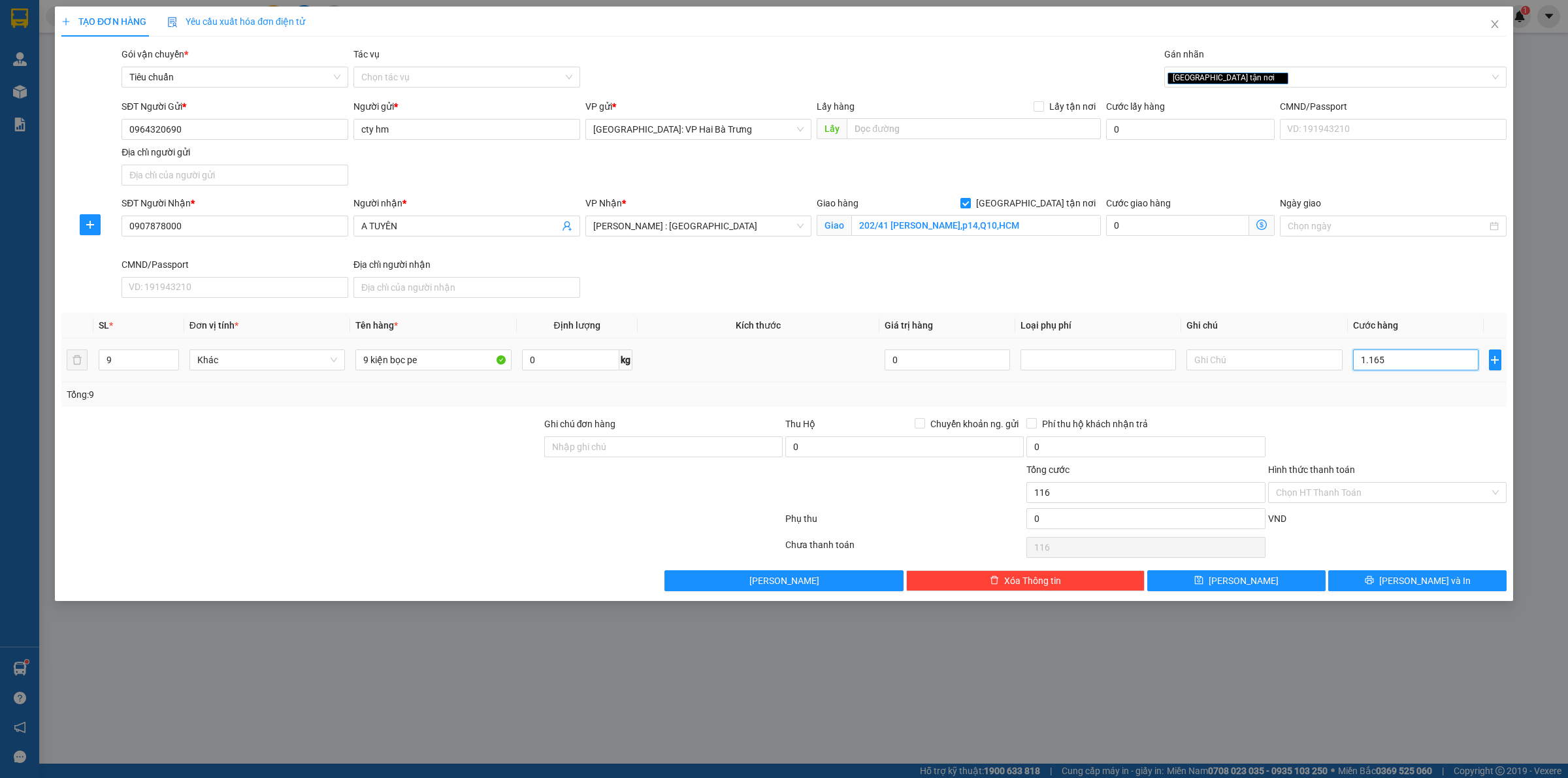
type input "1.165"
type input "11.650"
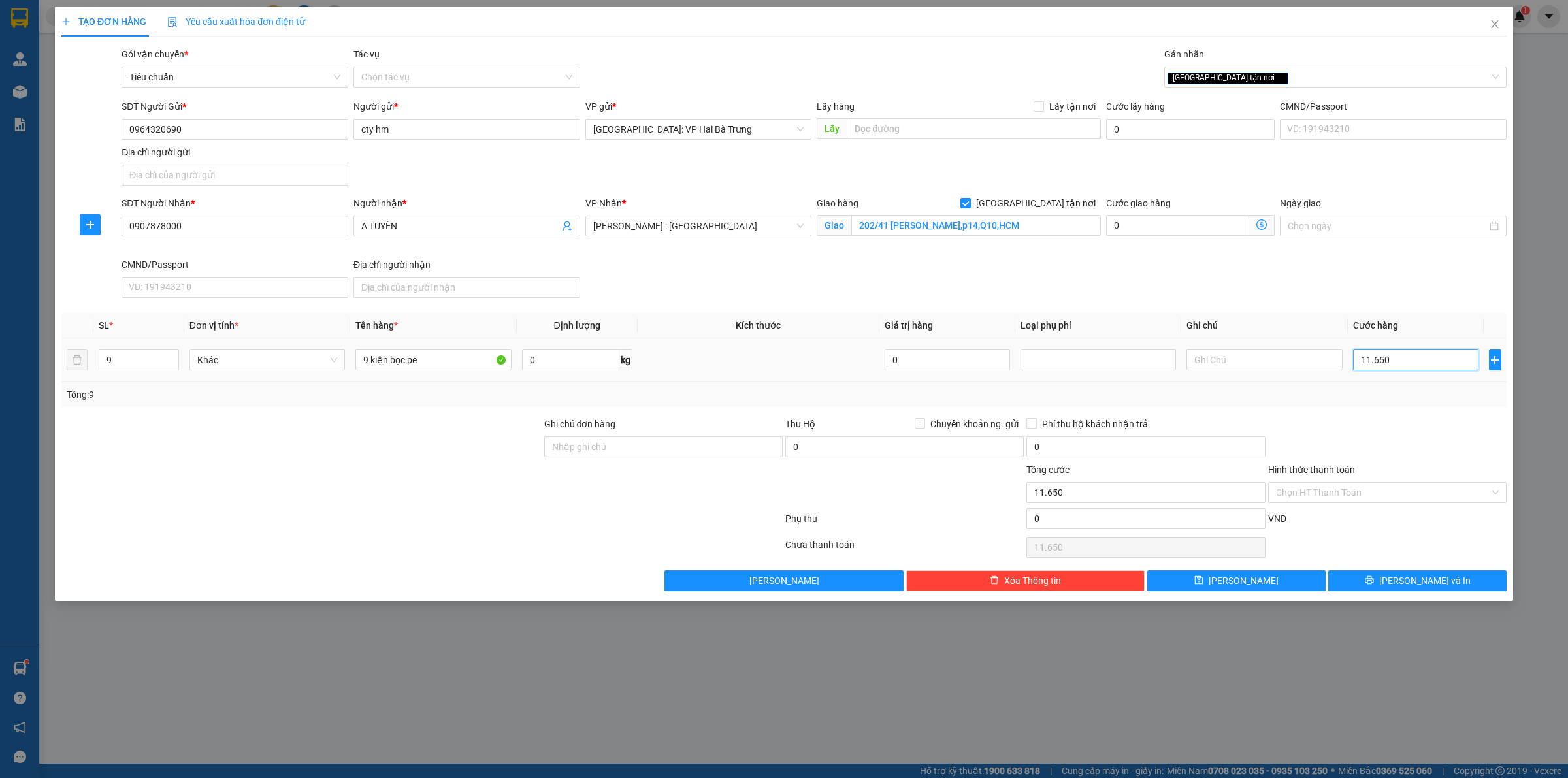
type input "116.500"
type input "1.165.000"
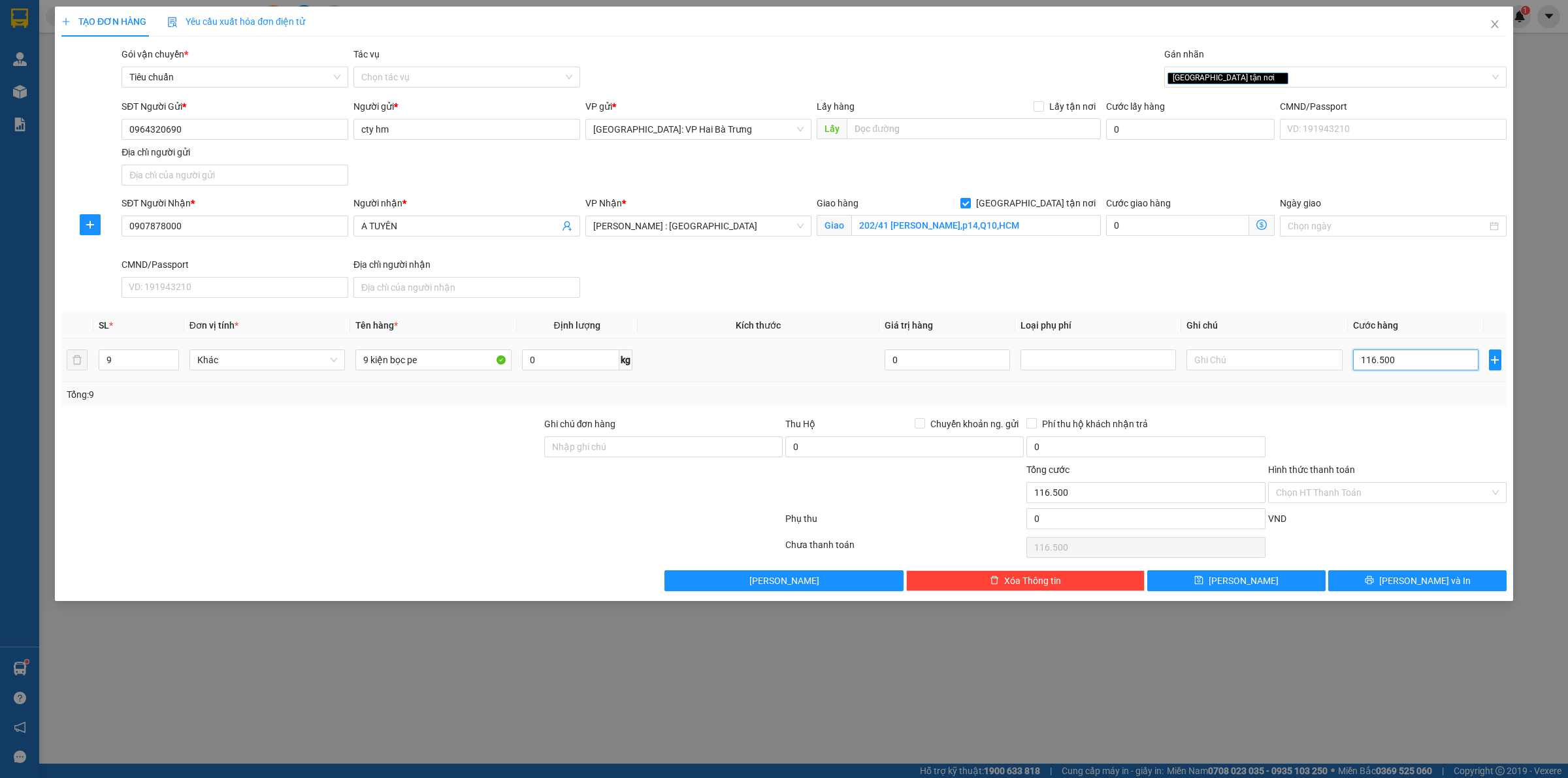
type input "1.165.000"
click at [1409, 591] on button "[PERSON_NAME] và In" at bounding box center [1417, 581] width 178 height 21
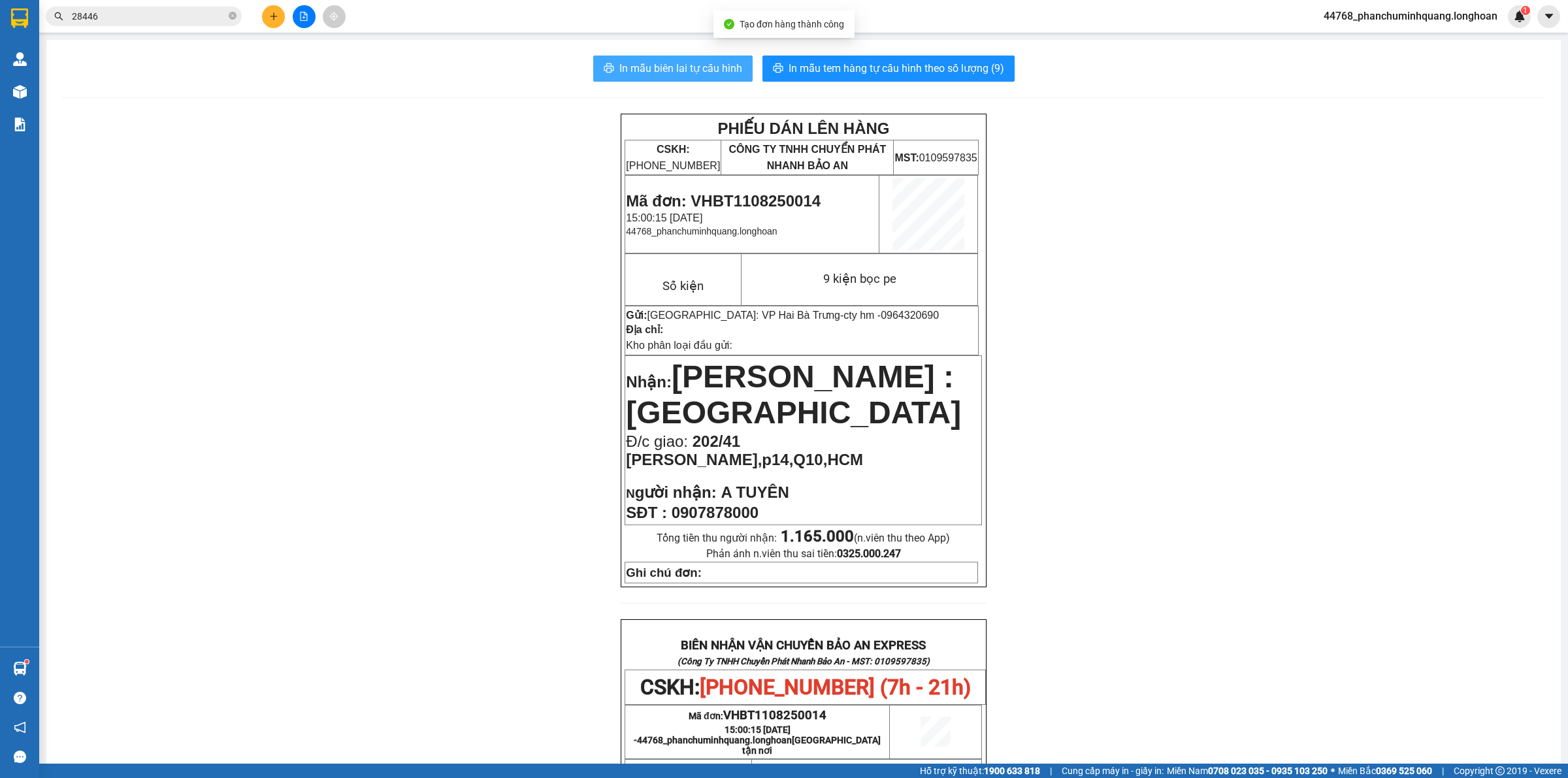
click at [662, 66] on span "In mẫu biên lai tự cấu hình" at bounding box center [681, 68] width 123 height 16
click at [896, 60] on span "In mẫu tem hàng tự cấu hình theo số lượng (9)" at bounding box center [896, 68] width 215 height 16
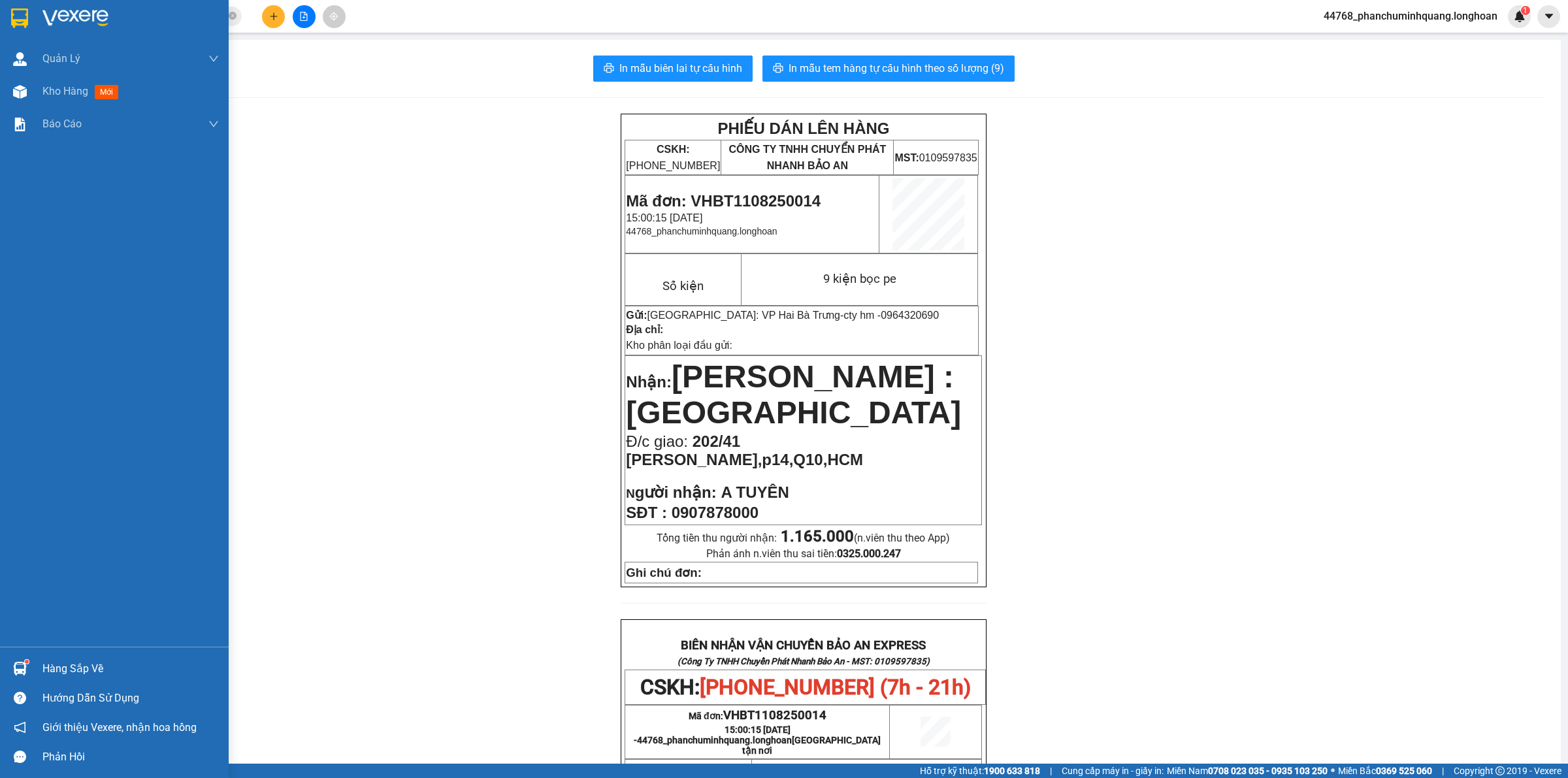
click at [21, 16] on img at bounding box center [20, 18] width 17 height 20
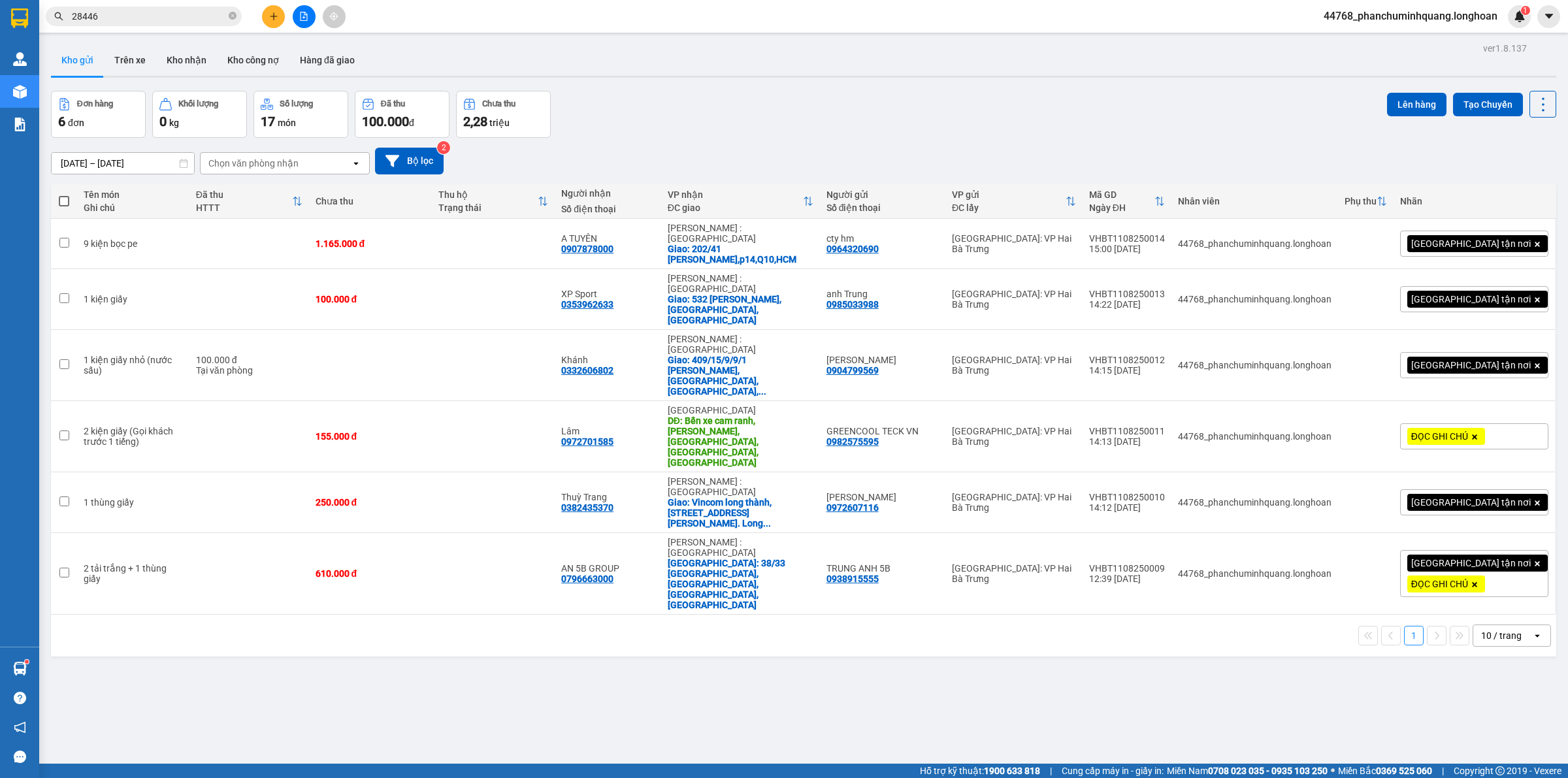
click at [177, 10] on input "28446" at bounding box center [149, 16] width 154 height 14
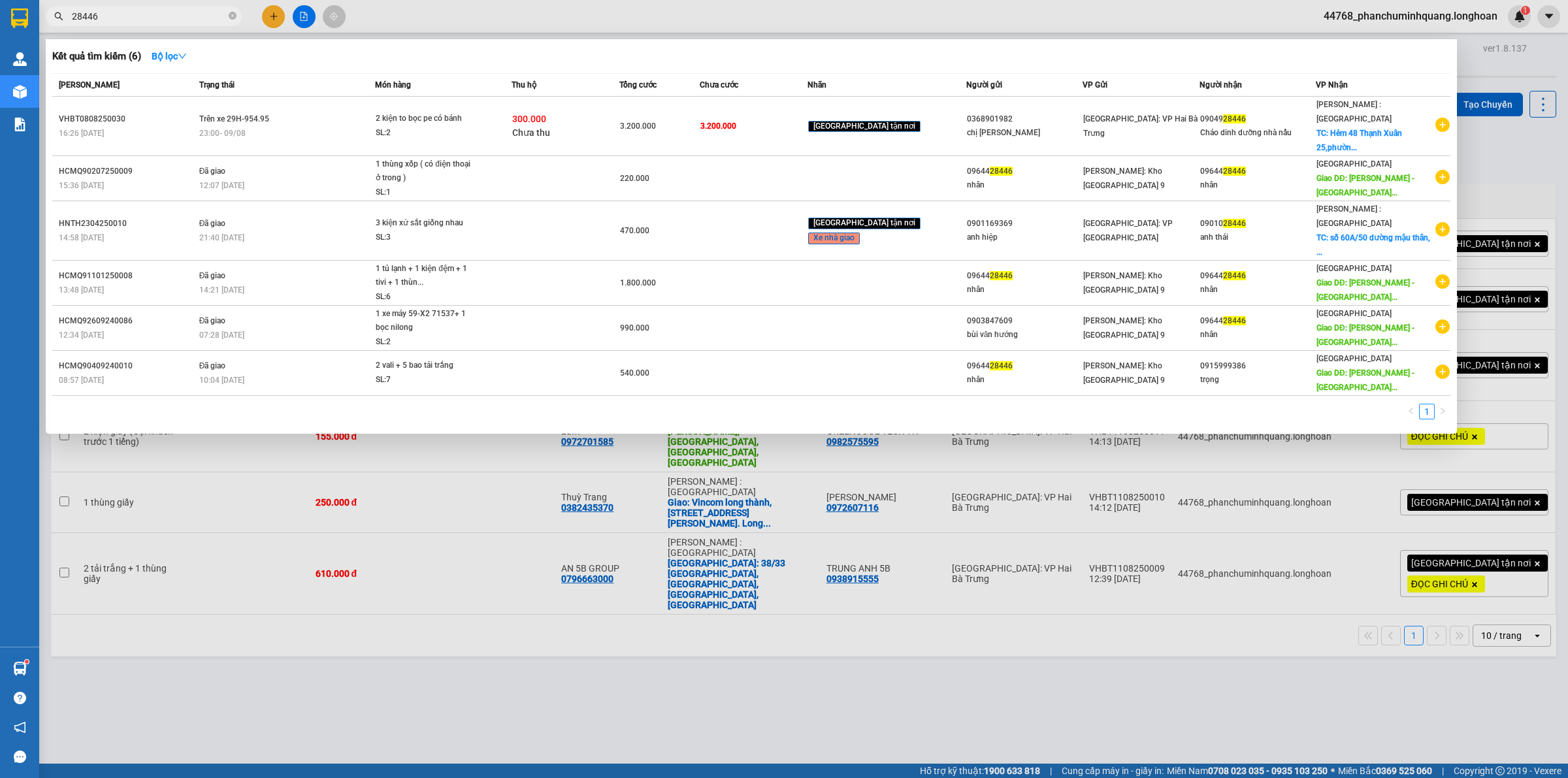
click at [183, 10] on input "28446" at bounding box center [149, 16] width 154 height 14
paste input "0966601469"
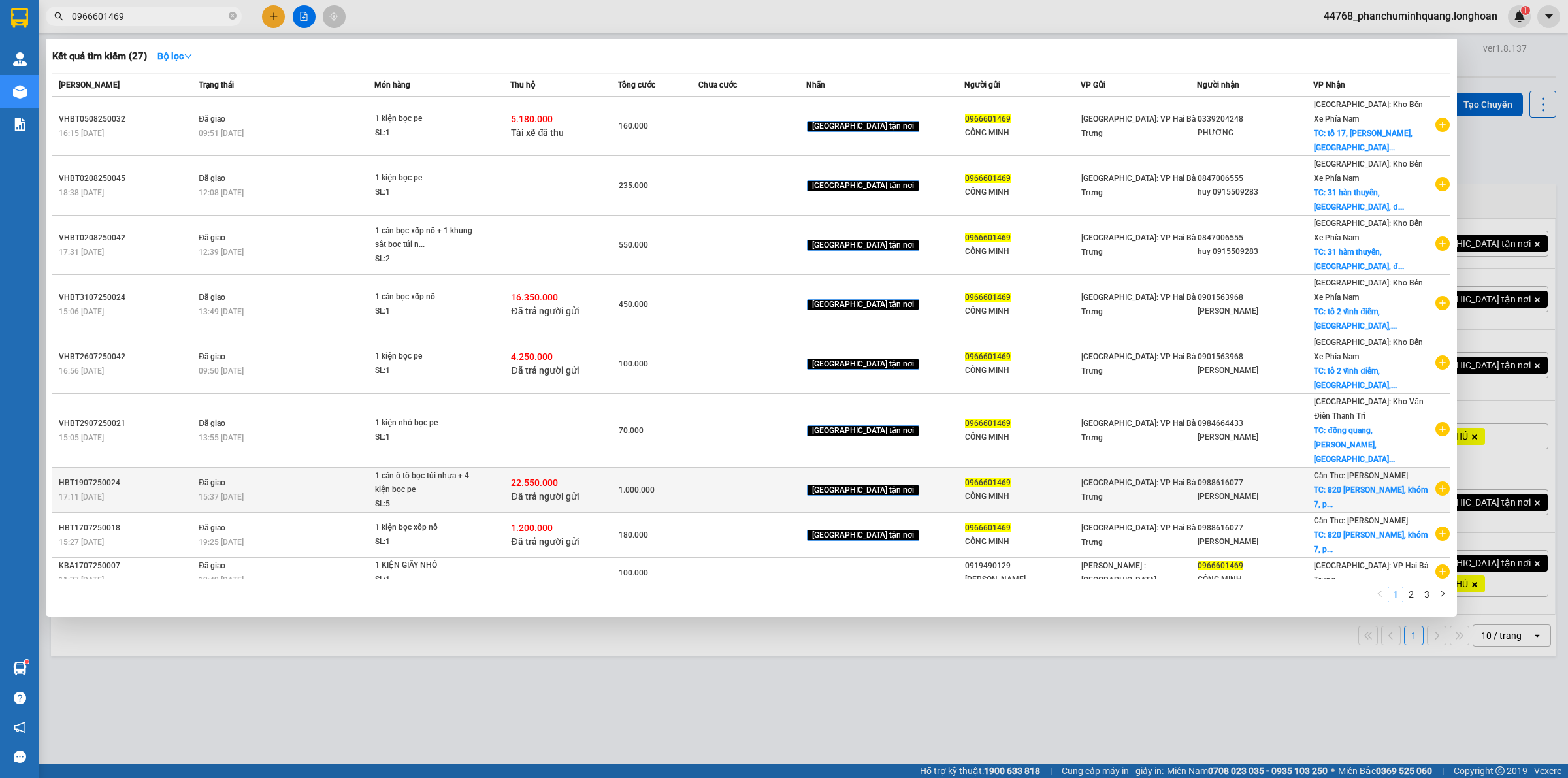
type input "0966601469"
click at [977, 490] on div "CÔNG MINH" at bounding box center [1022, 497] width 115 height 13
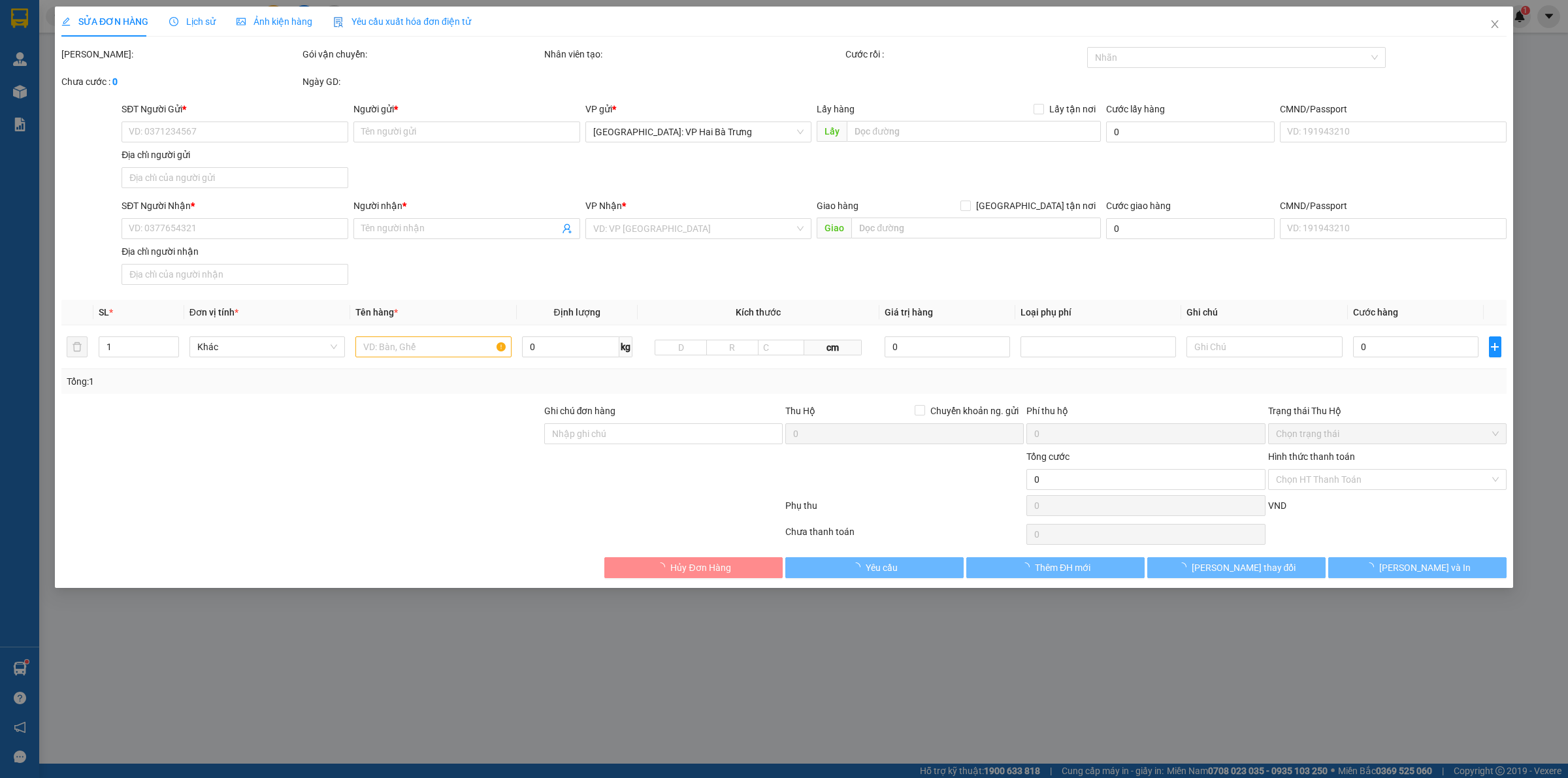
type input "0966601469"
type input "CÔNG MINH"
type input "0988616077"
type input "[PERSON_NAME]"
checkbox input "true"
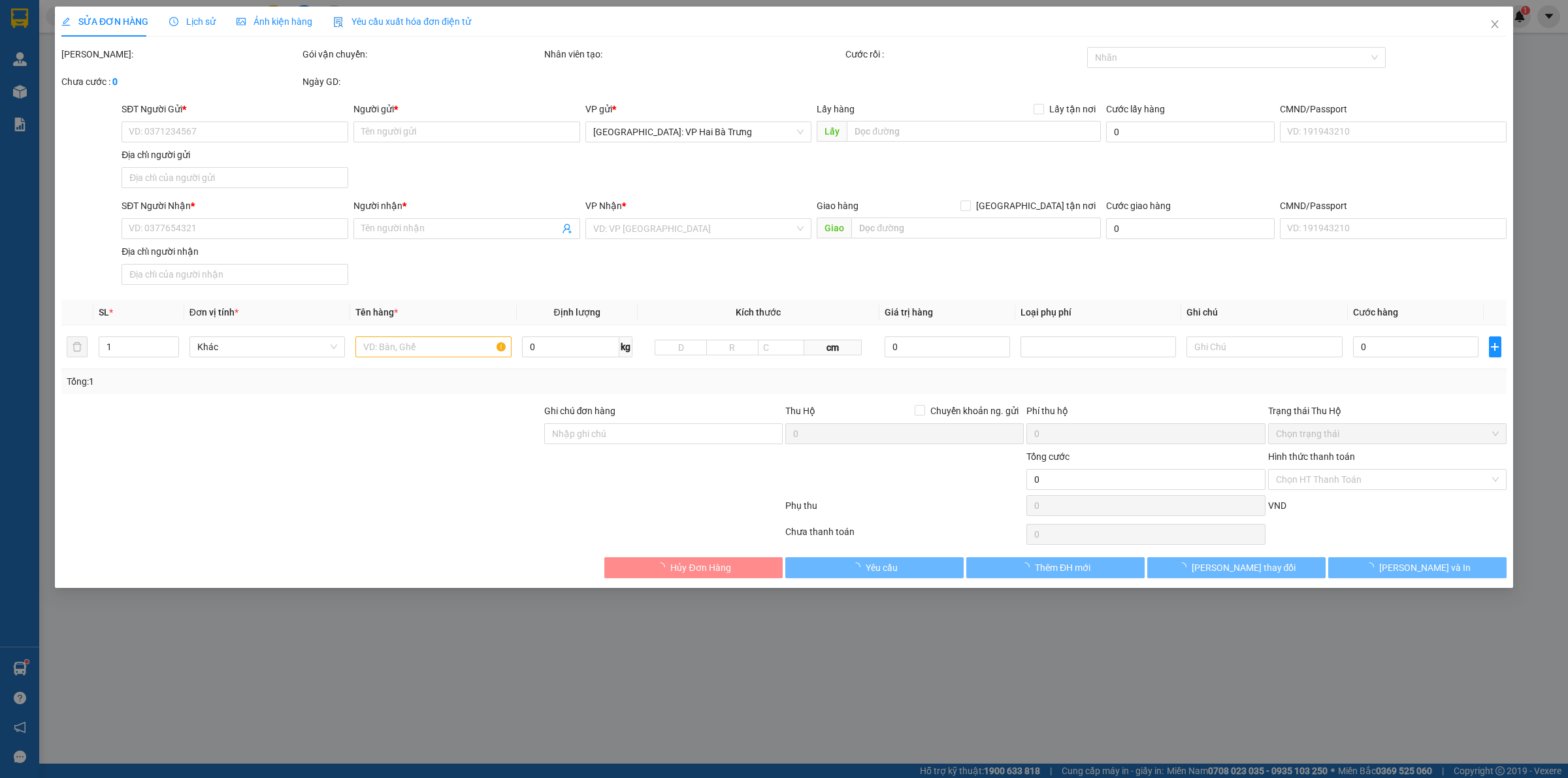
type input "820 [PERSON_NAME], khóm 7, [GEOGRAPHIC_DATA], [GEOGRAPHIC_DATA]"
checkbox input "true"
type input "22.550.000"
type input "50.000"
type input "1.000.000"
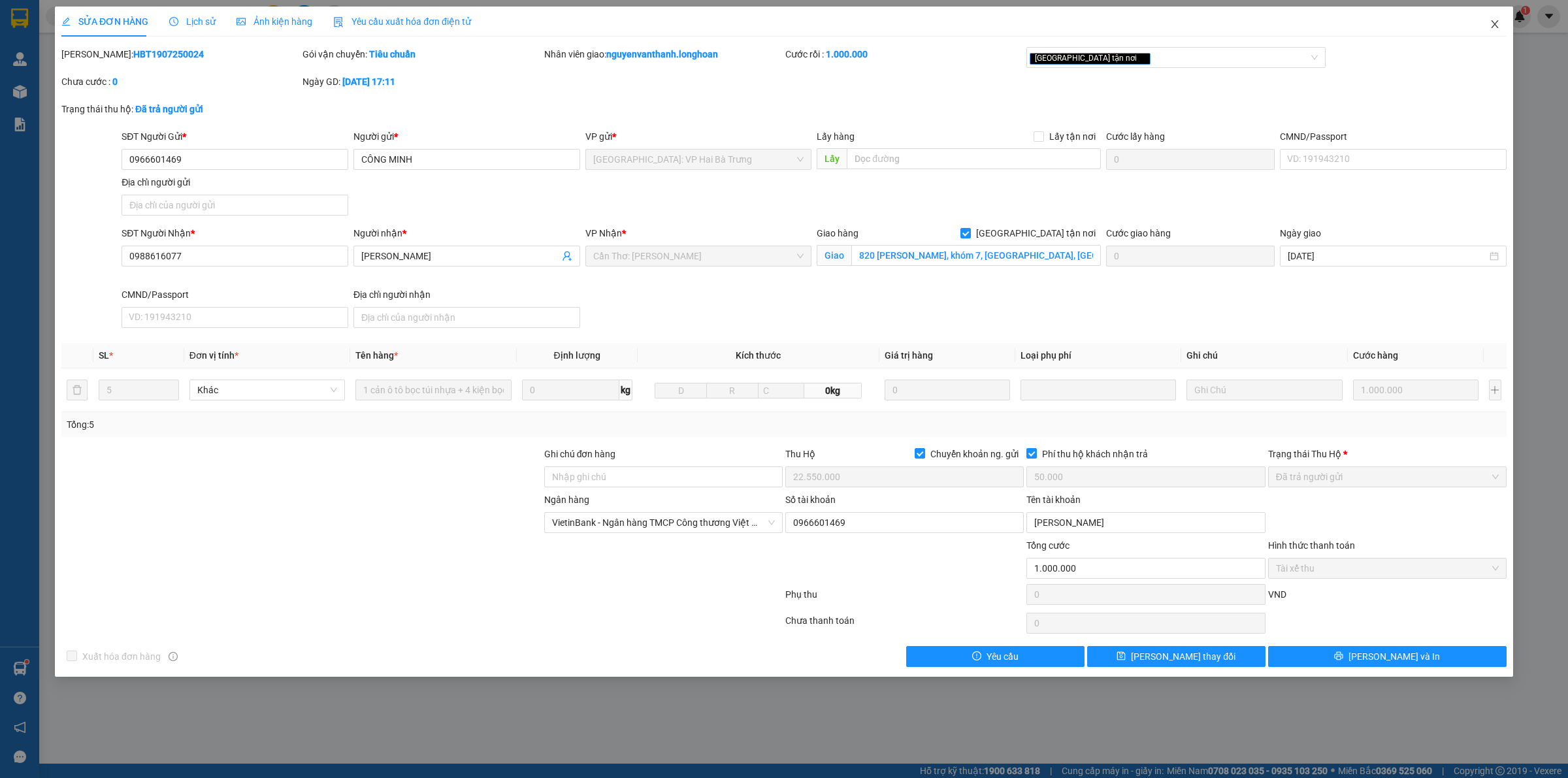
drag, startPoint x: 1497, startPoint y: 20, endPoint x: 1391, endPoint y: 1, distance: 107.7
click at [1497, 20] on icon "close" at bounding box center [1495, 24] width 10 height 10
